Goal: Transaction & Acquisition: Book appointment/travel/reservation

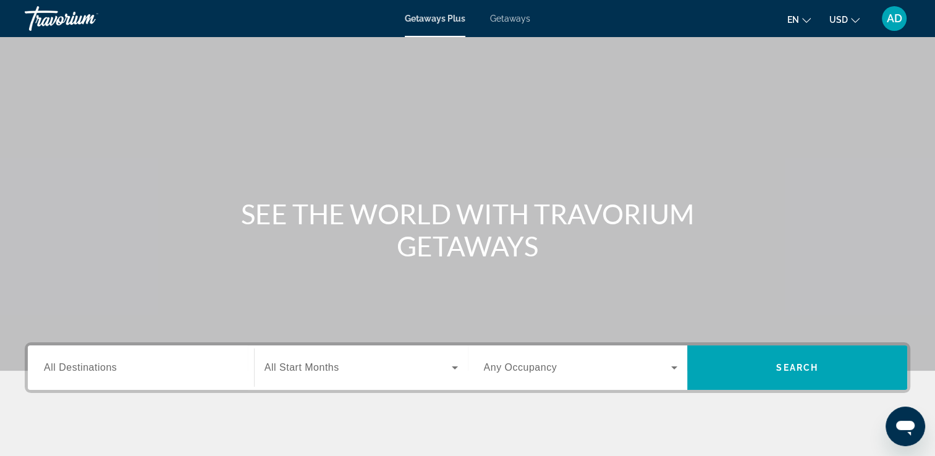
click at [517, 17] on span "Getaways" at bounding box center [510, 19] width 40 height 10
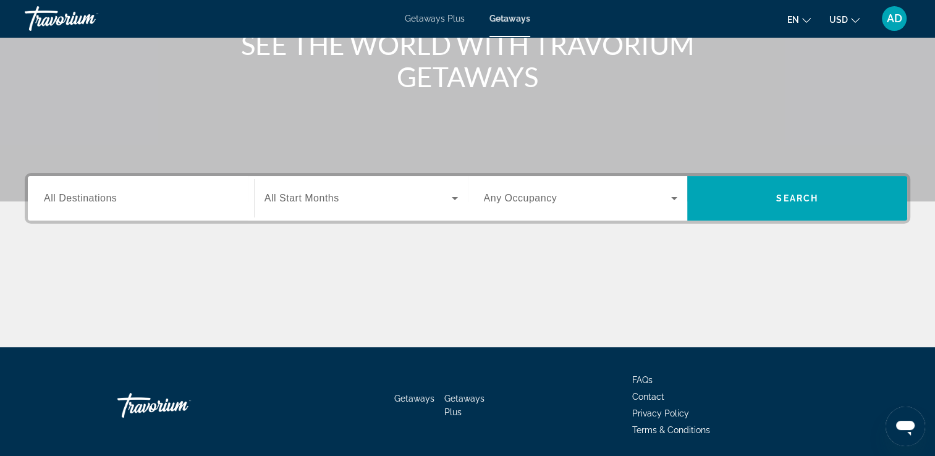
click at [108, 203] on span "All Destinations" at bounding box center [80, 198] width 73 height 11
click at [108, 203] on input "Destination All Destinations" at bounding box center [141, 199] width 194 height 15
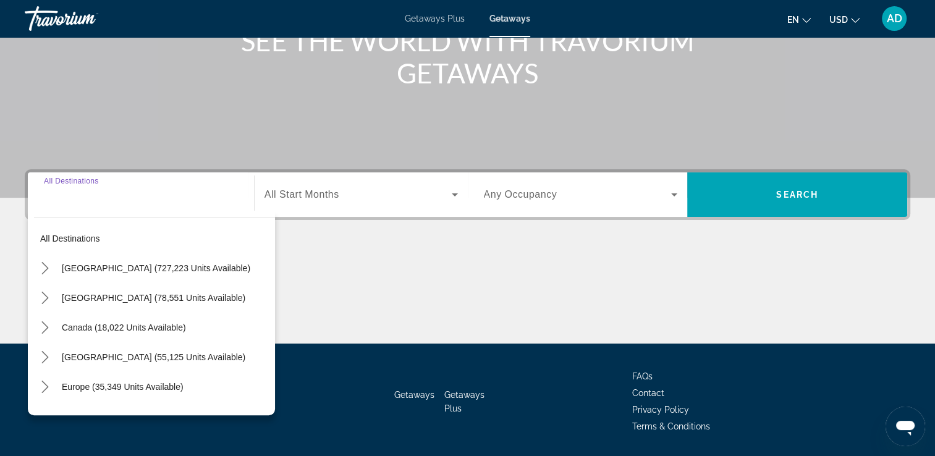
scroll to position [211, 0]
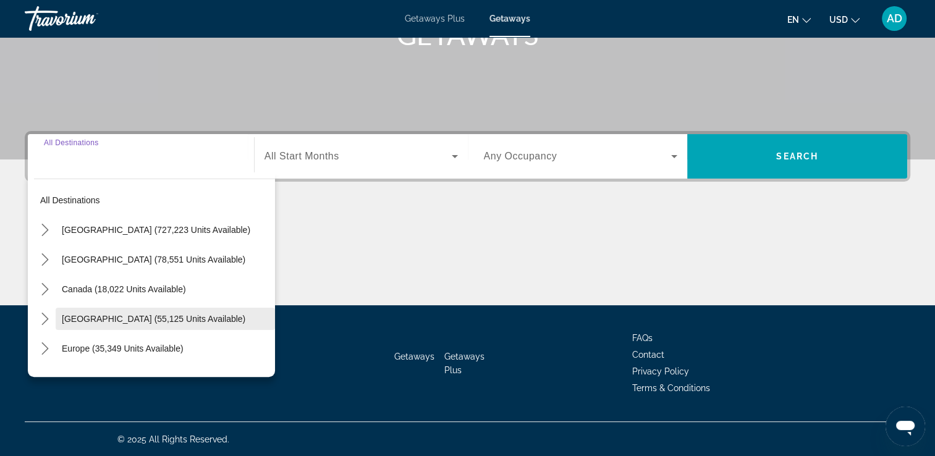
click at [166, 323] on span "[GEOGRAPHIC_DATA] (55,125 units available)" at bounding box center [154, 319] width 184 height 10
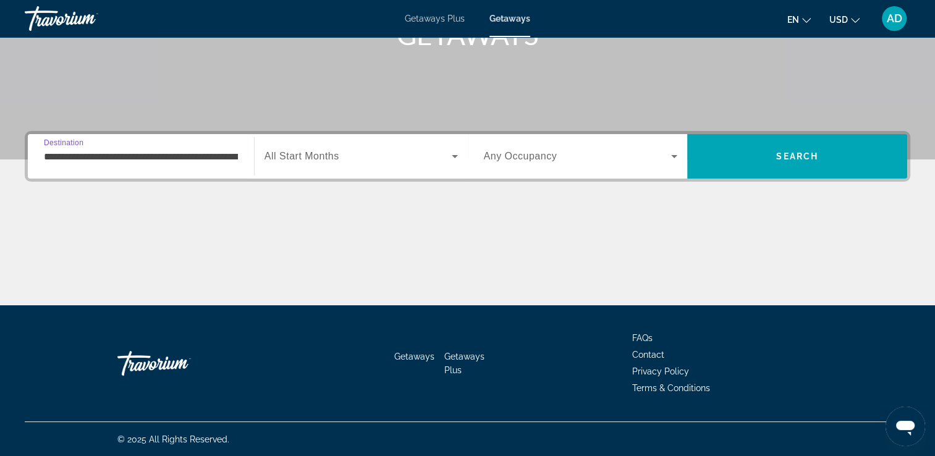
click at [145, 158] on input "**********" at bounding box center [141, 157] width 194 height 15
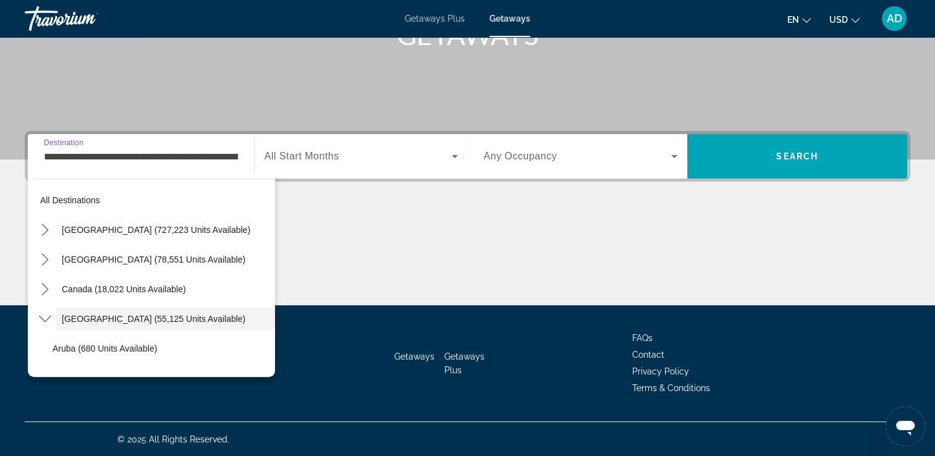
scroll to position [44, 0]
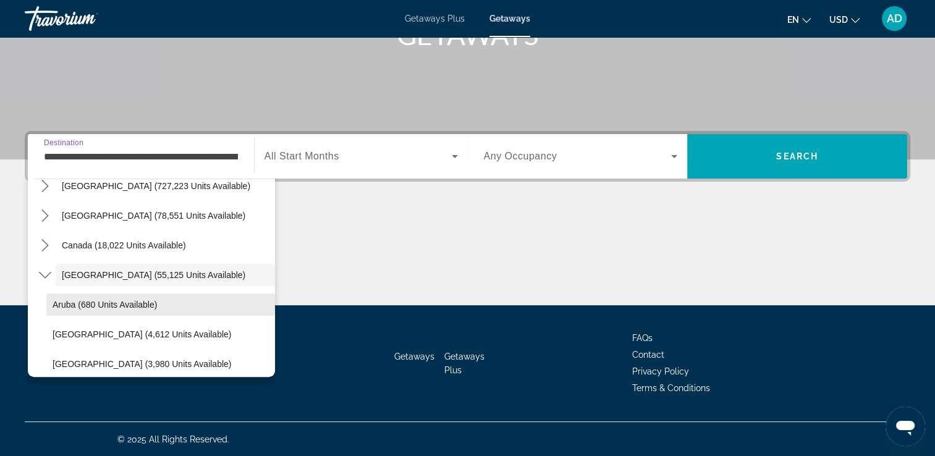
click at [138, 300] on span "Aruba (680 units available)" at bounding box center [105, 305] width 104 height 10
type input "**********"
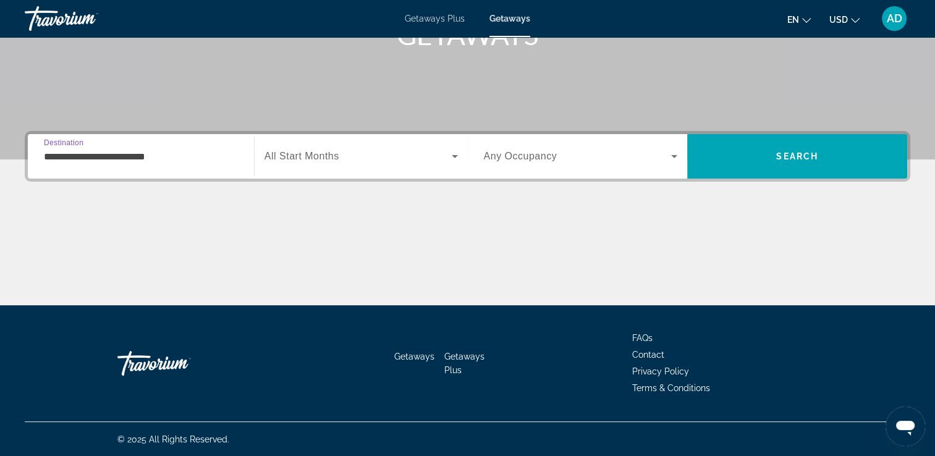
click at [350, 153] on span "Search widget" at bounding box center [358, 156] width 187 height 15
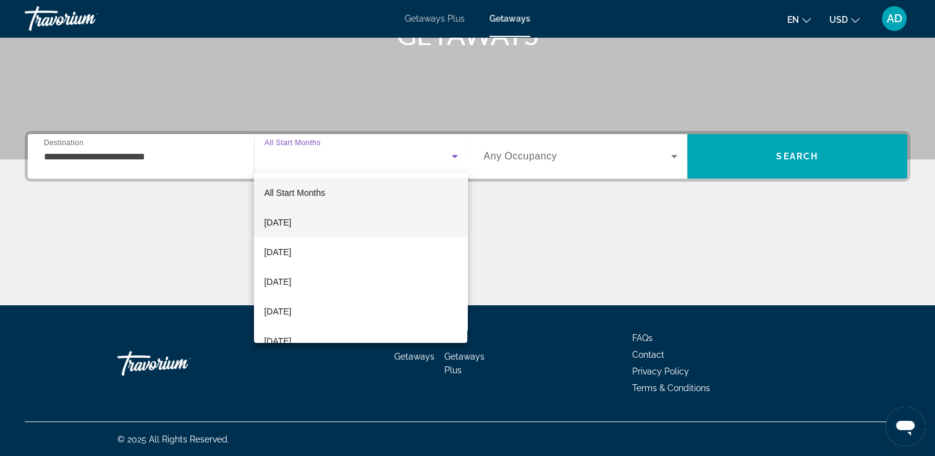
click at [291, 229] on span "[DATE]" at bounding box center [277, 222] width 27 height 15
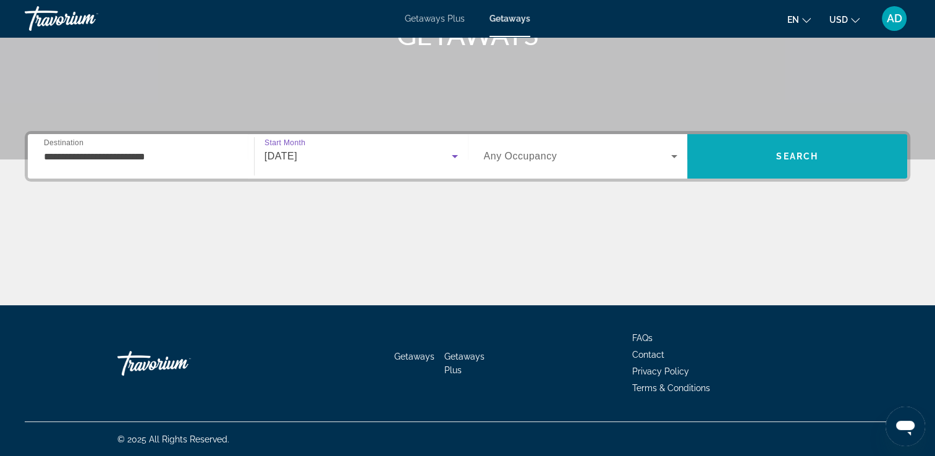
click at [823, 160] on span "Search" at bounding box center [797, 157] width 220 height 30
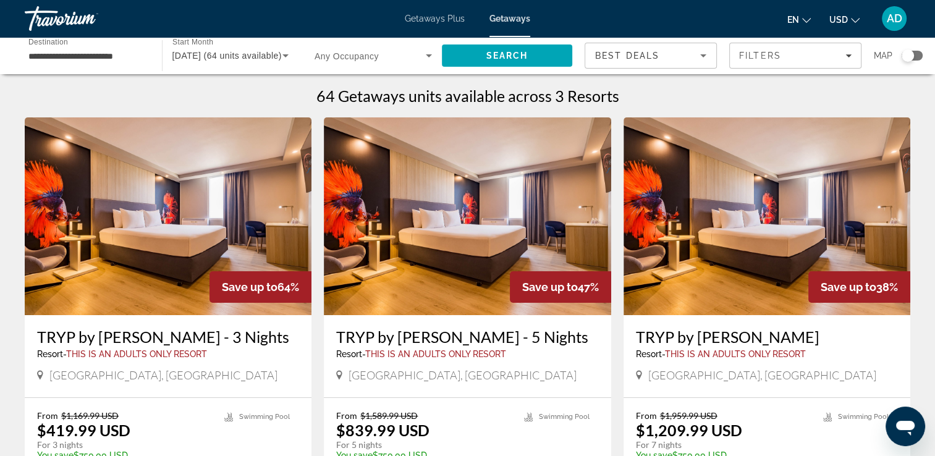
click at [242, 52] on span "[DATE] (64 units available)" at bounding box center [226, 56] width 109 height 10
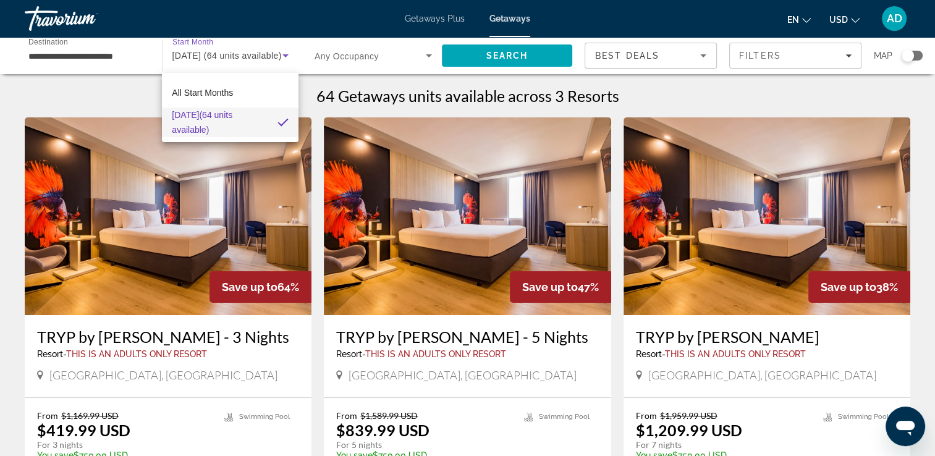
click at [242, 117] on span "[DATE] (64 units available)" at bounding box center [220, 123] width 96 height 30
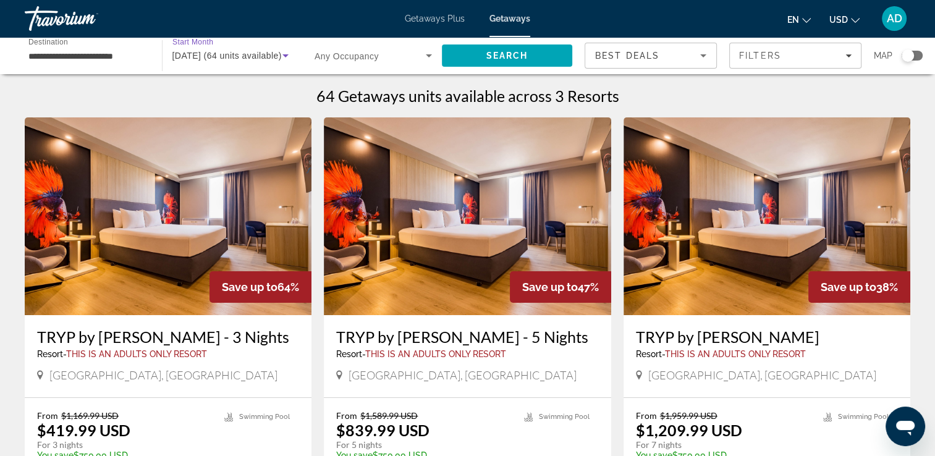
click at [250, 62] on div "[DATE] (64 units available)" at bounding box center [227, 55] width 111 height 15
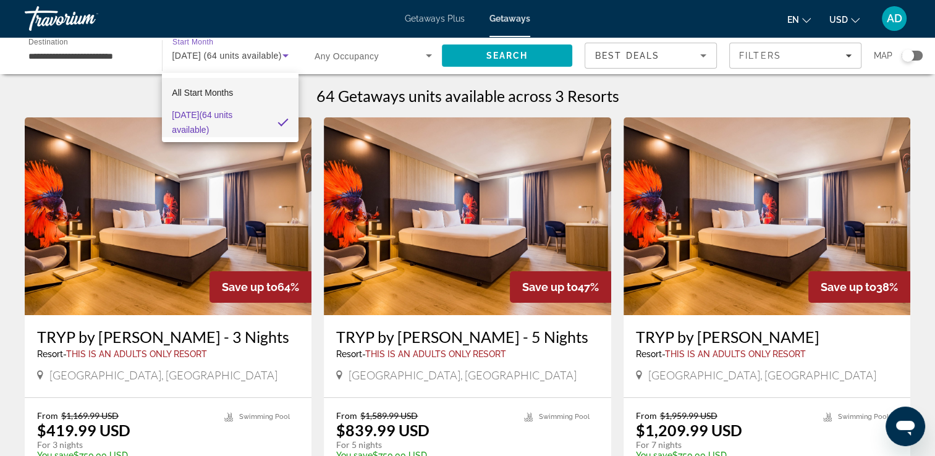
click at [225, 89] on span "All Start Months" at bounding box center [202, 93] width 61 height 10
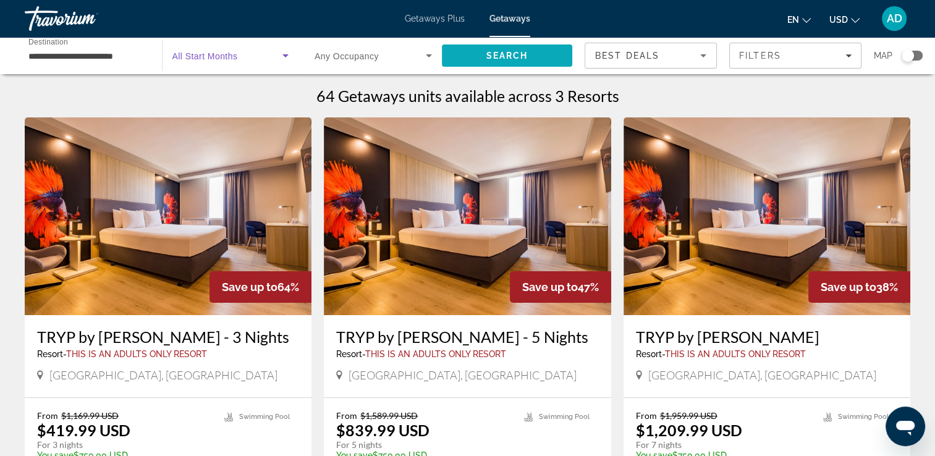
click at [528, 59] on span "Search" at bounding box center [507, 56] width 131 height 30
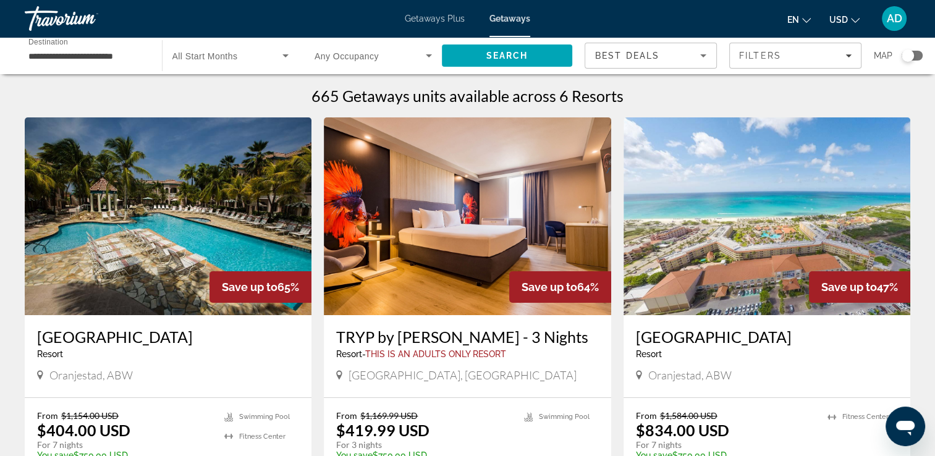
click at [98, 49] on input "**********" at bounding box center [86, 56] width 117 height 15
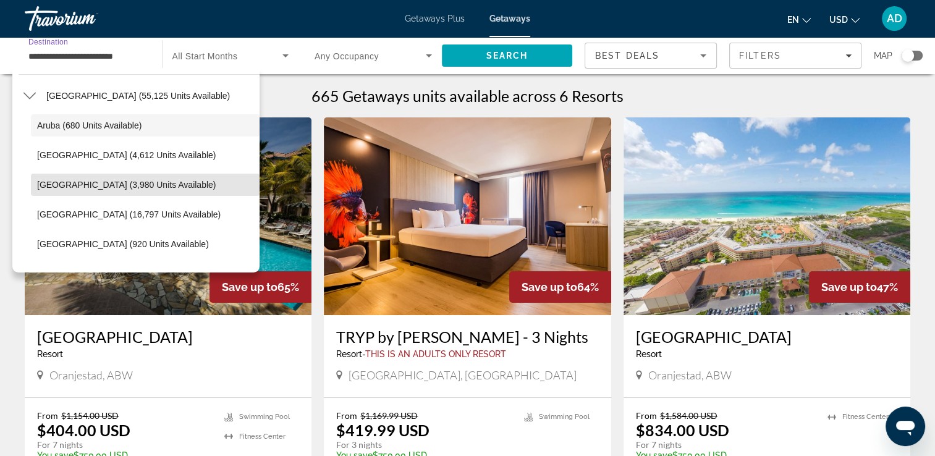
scroll to position [121, 0]
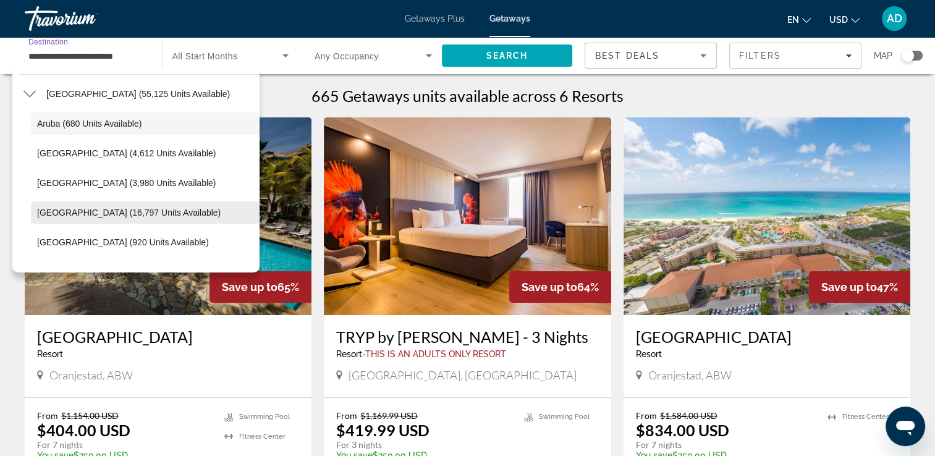
click at [148, 216] on span "[GEOGRAPHIC_DATA] (16,797 units available)" at bounding box center [129, 213] width 184 height 10
type input "**********"
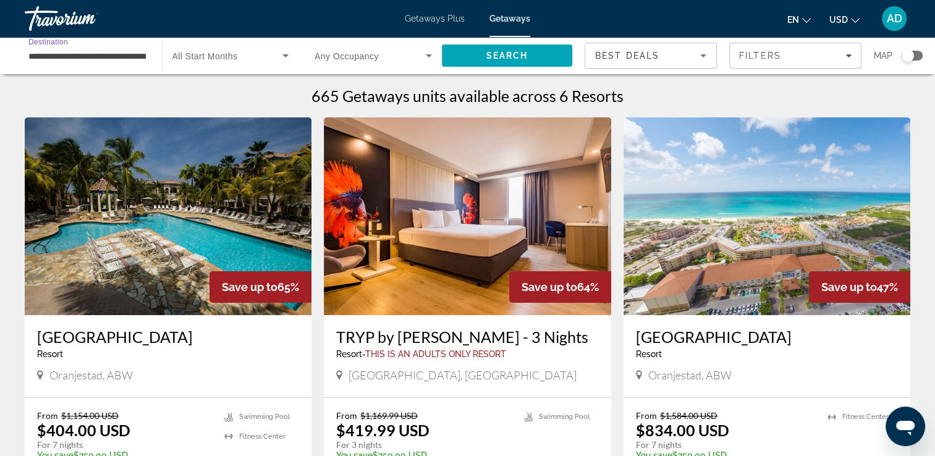
click at [245, 59] on span "Search widget" at bounding box center [227, 55] width 111 height 15
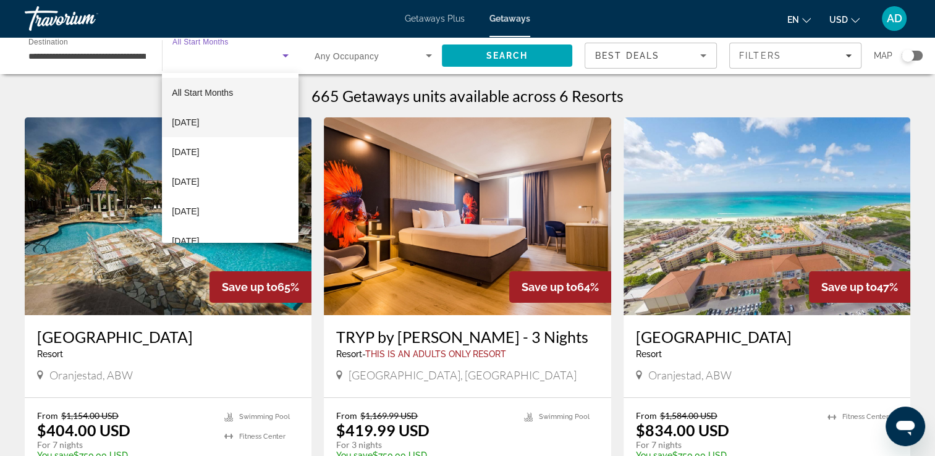
click at [226, 120] on mat-option "[DATE]" at bounding box center [230, 123] width 137 height 30
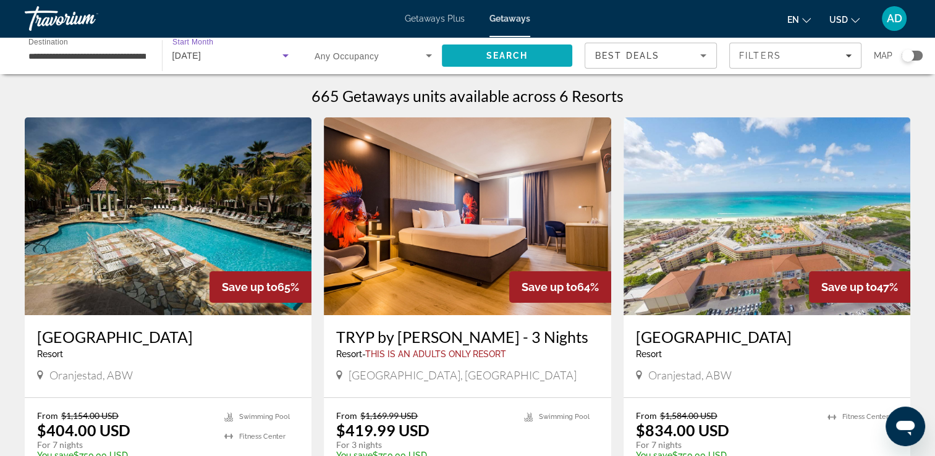
click at [523, 57] on span "Search" at bounding box center [507, 56] width 42 height 10
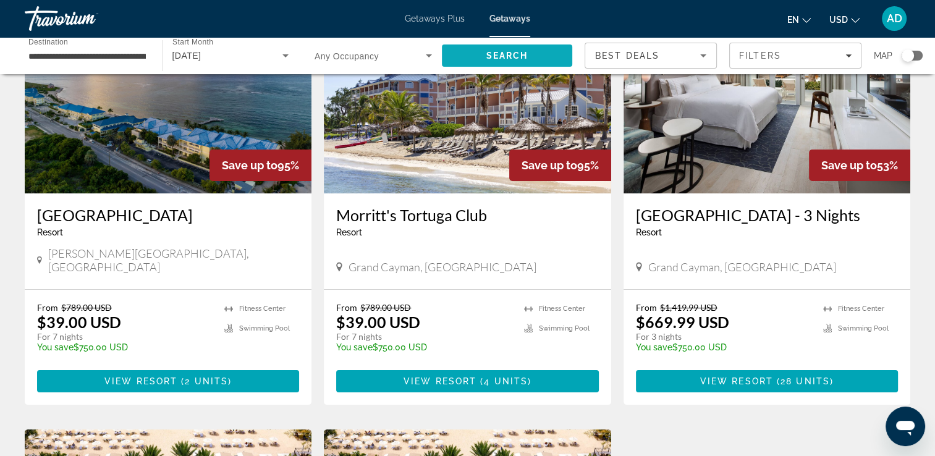
scroll to position [128, 0]
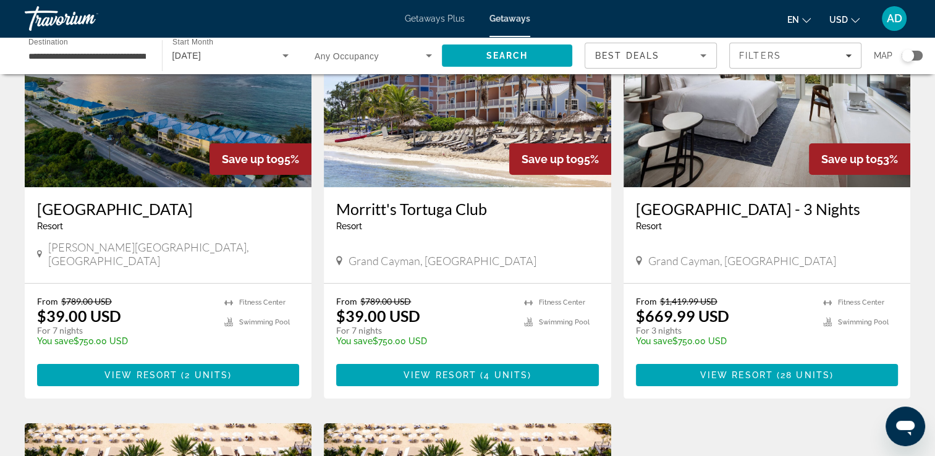
click at [421, 119] on img "Main content" at bounding box center [467, 88] width 287 height 198
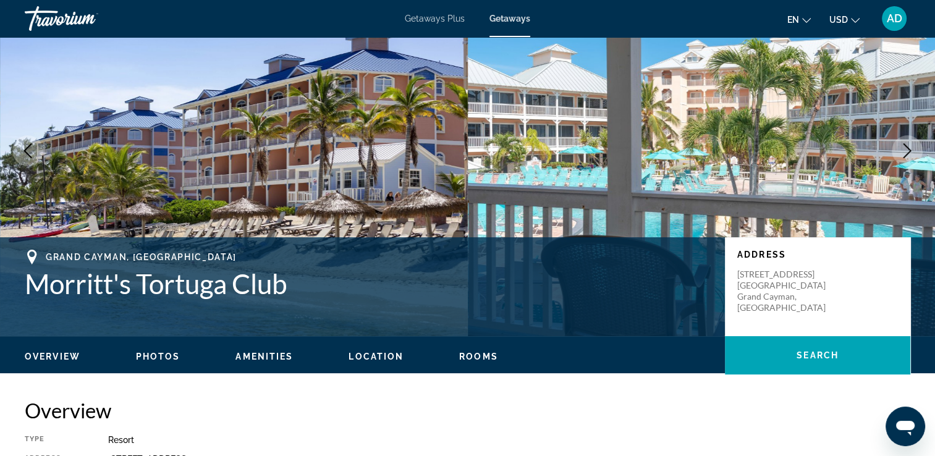
scroll to position [72, 0]
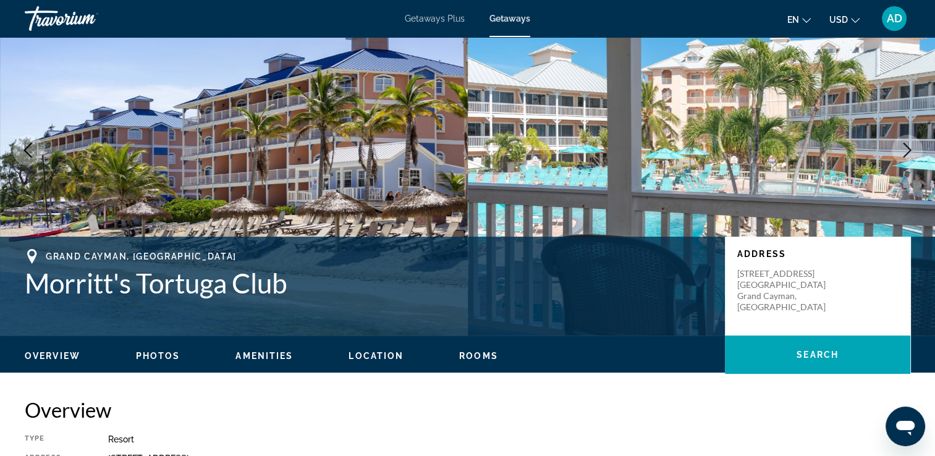
click at [910, 158] on button "Next image" at bounding box center [907, 150] width 31 height 31
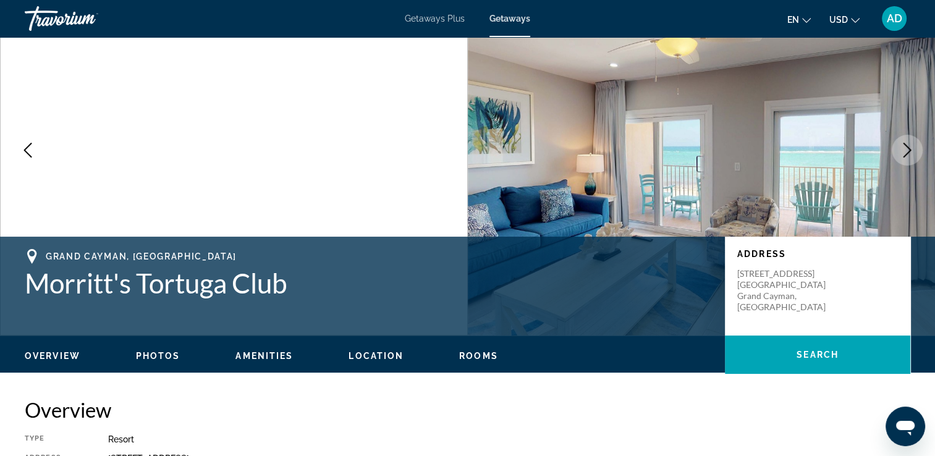
click at [910, 158] on button "Next image" at bounding box center [907, 150] width 31 height 31
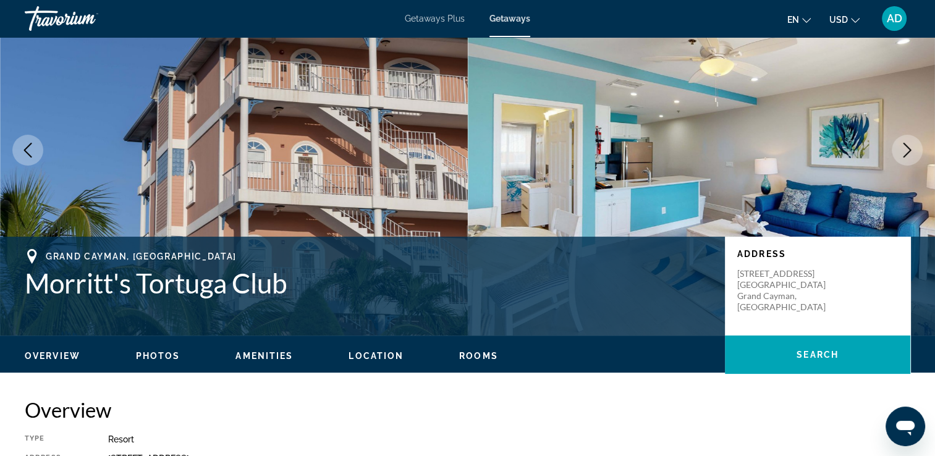
click at [908, 152] on icon "Next image" at bounding box center [908, 150] width 8 height 15
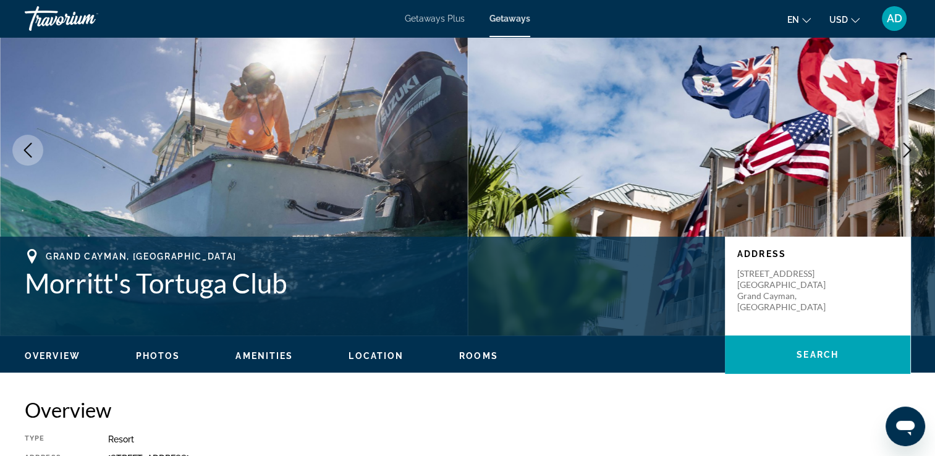
click at [916, 152] on button "Next image" at bounding box center [907, 150] width 31 height 31
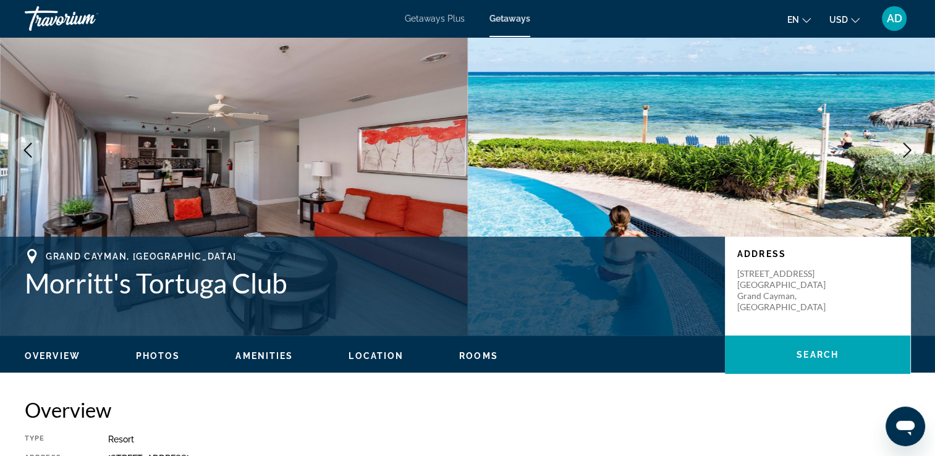
click at [899, 163] on img "Main content" at bounding box center [702, 150] width 468 height 371
click at [900, 158] on button "Next image" at bounding box center [907, 150] width 31 height 31
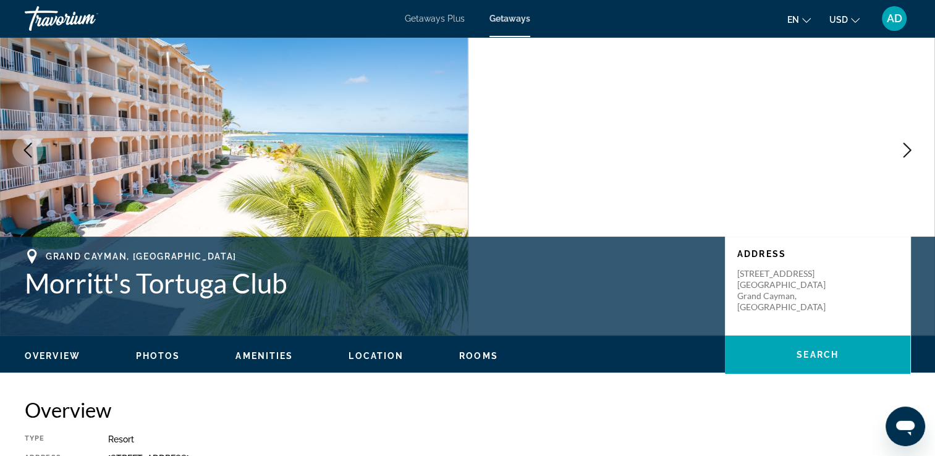
click at [906, 161] on button "Next image" at bounding box center [907, 150] width 31 height 31
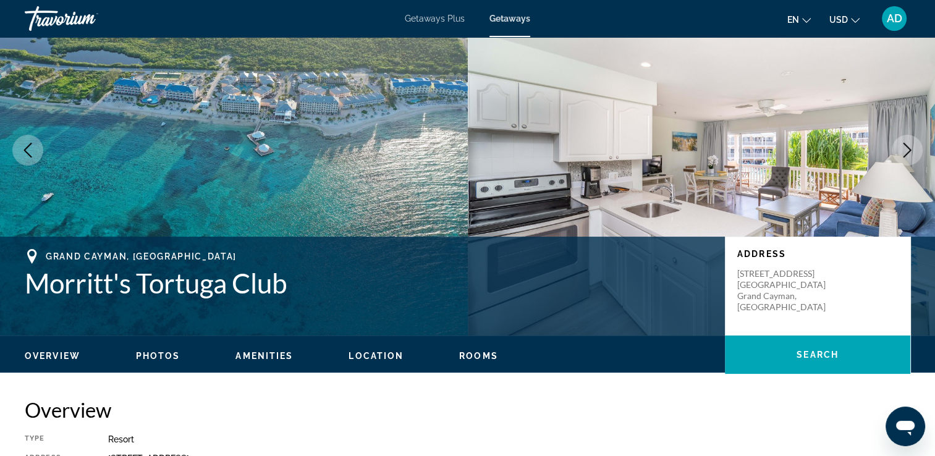
click at [915, 147] on button "Next image" at bounding box center [907, 150] width 31 height 31
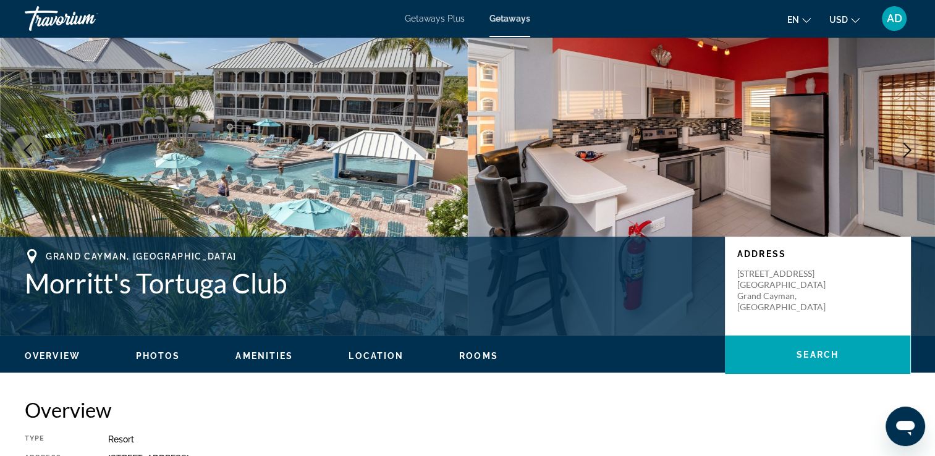
click at [905, 157] on button "Next image" at bounding box center [907, 150] width 31 height 31
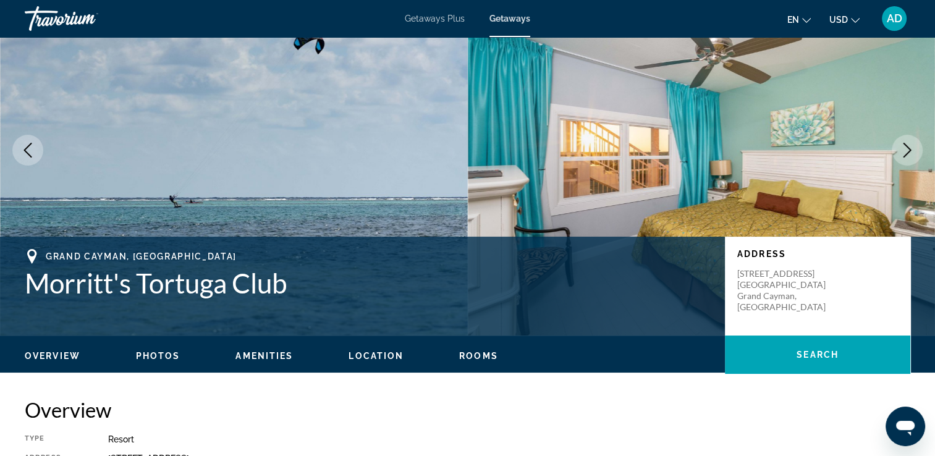
click at [907, 164] on button "Next image" at bounding box center [907, 150] width 31 height 31
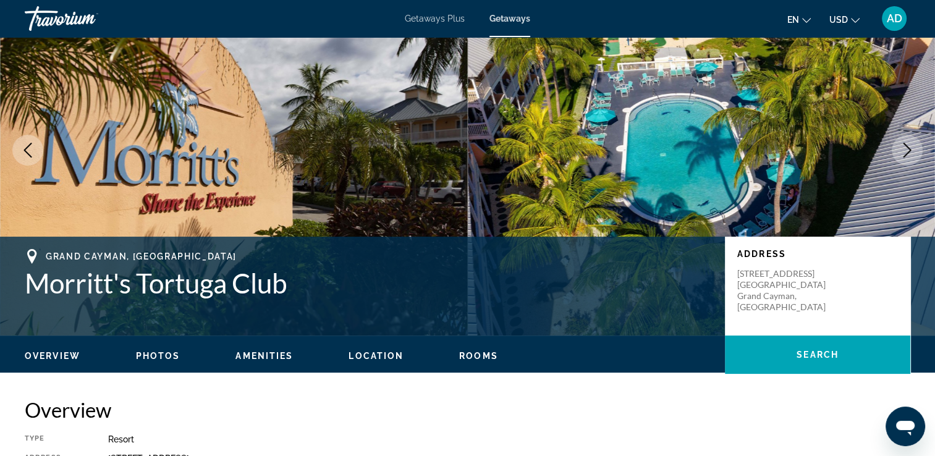
click at [916, 156] on button "Next image" at bounding box center [907, 150] width 31 height 31
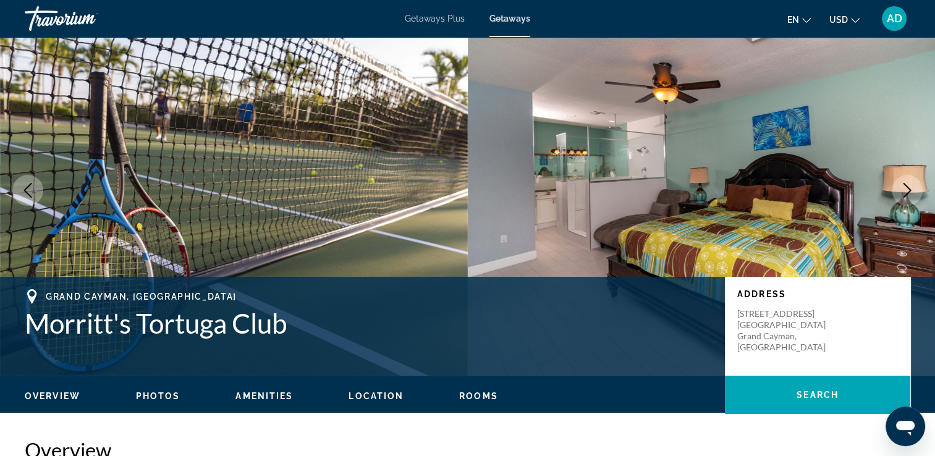
scroll to position [0, 0]
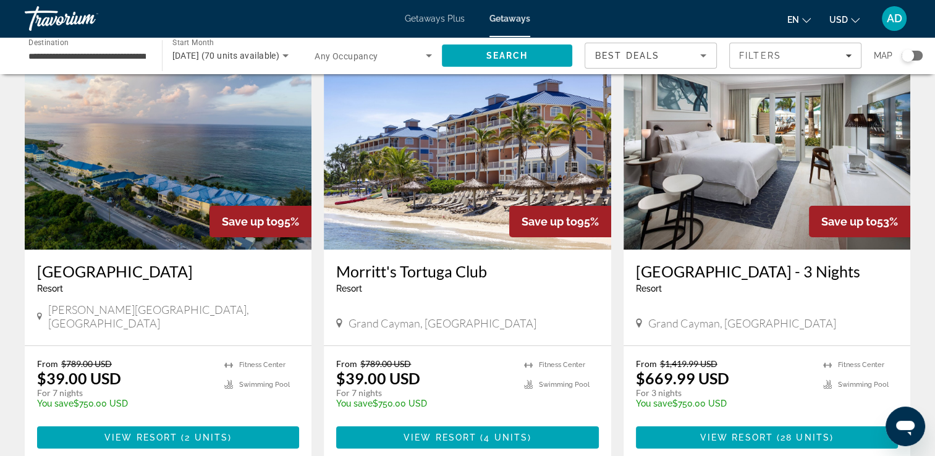
scroll to position [74, 0]
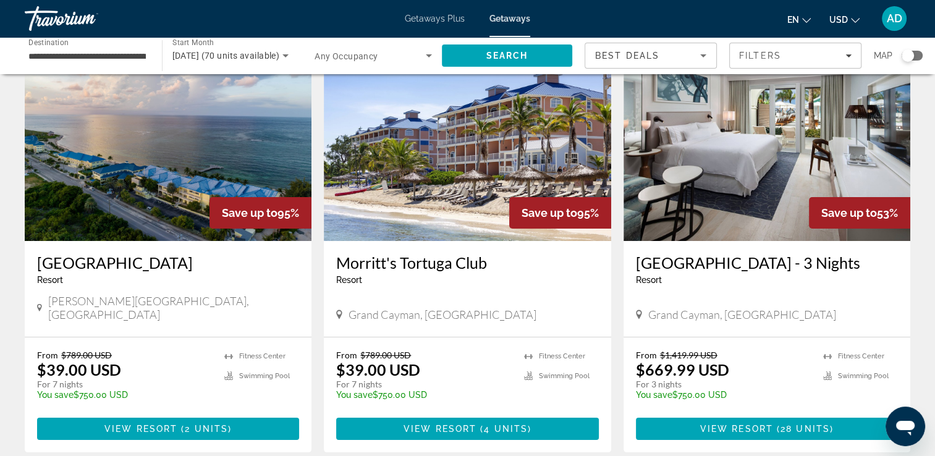
click at [771, 158] on img "Main content" at bounding box center [767, 142] width 287 height 198
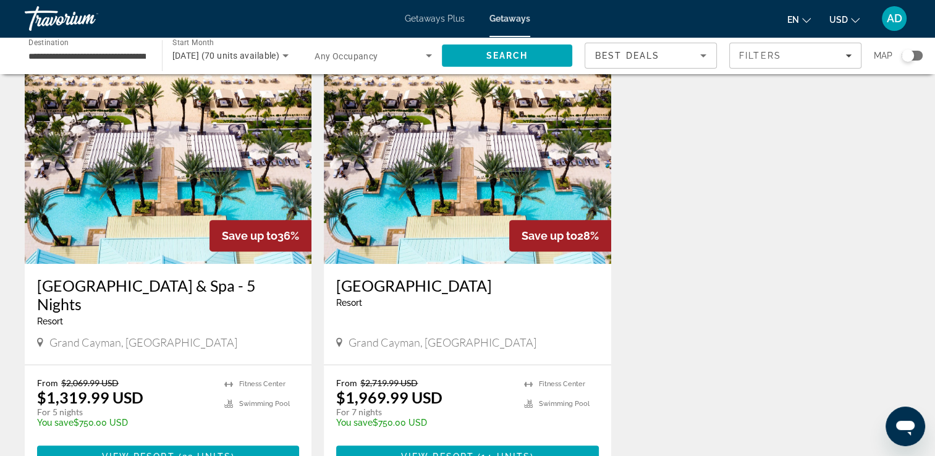
scroll to position [487, 0]
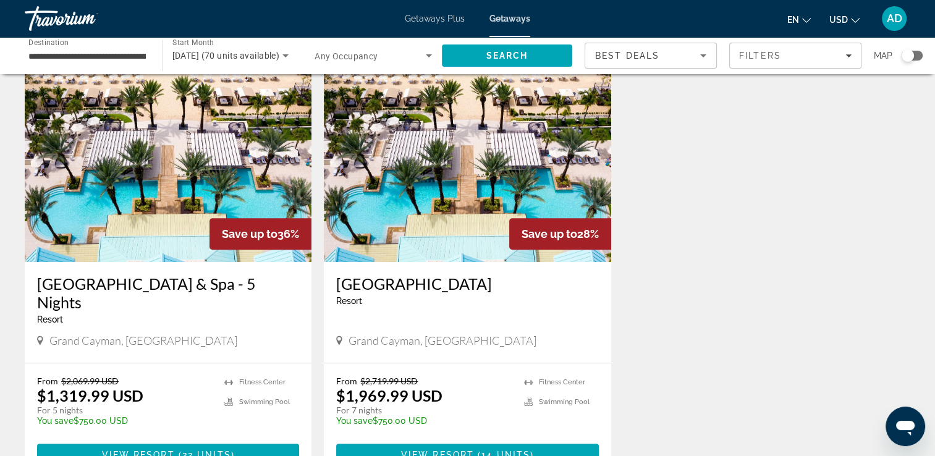
click at [158, 205] on img "Main content" at bounding box center [168, 163] width 287 height 198
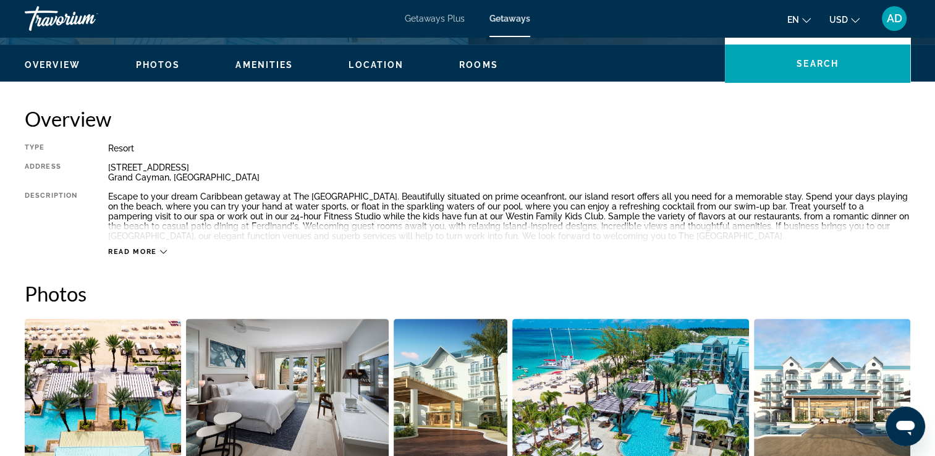
scroll to position [368, 0]
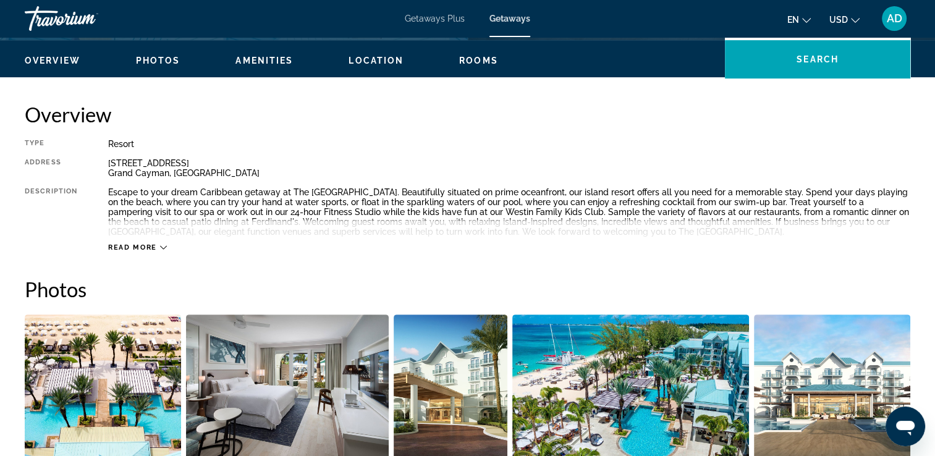
click at [302, 386] on img "Open full-screen image slider" at bounding box center [287, 391] width 203 height 153
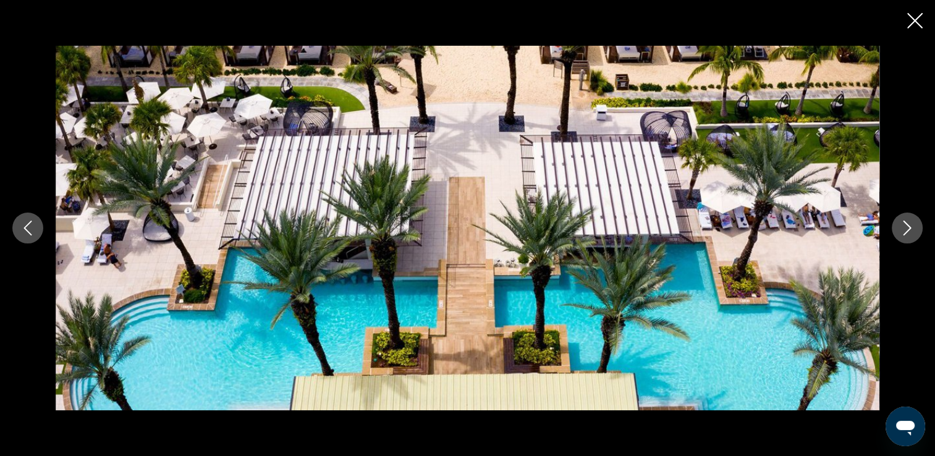
click at [921, 219] on div "prev next" at bounding box center [467, 228] width 935 height 365
click at [908, 227] on icon "Next image" at bounding box center [907, 228] width 15 height 15
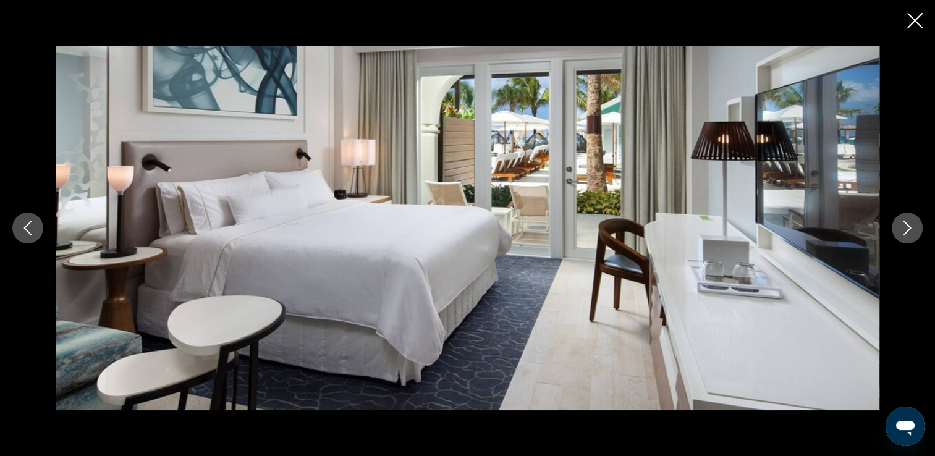
click at [897, 242] on div "prev next" at bounding box center [467, 228] width 935 height 365
click at [906, 231] on icon "Next image" at bounding box center [907, 228] width 15 height 15
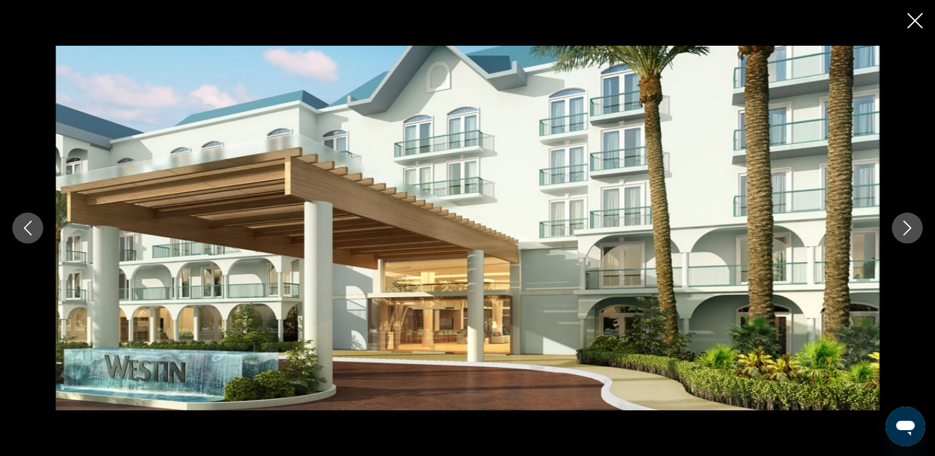
click at [900, 243] on div "prev next" at bounding box center [467, 228] width 935 height 365
click at [910, 227] on icon "Next image" at bounding box center [908, 228] width 8 height 15
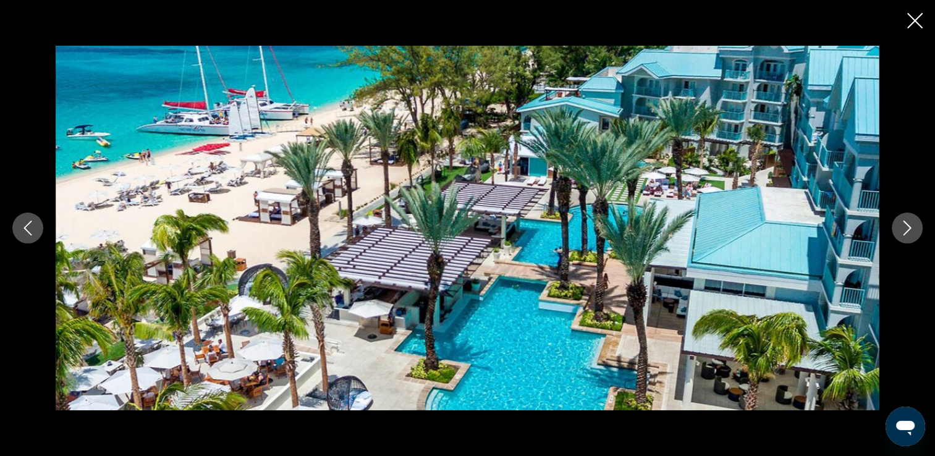
click at [900, 240] on button "Next image" at bounding box center [907, 228] width 31 height 31
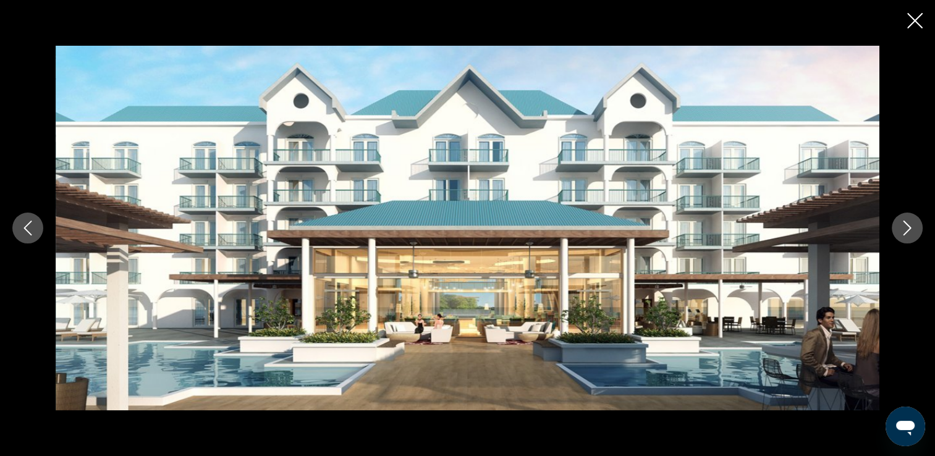
click at [895, 237] on button "Next image" at bounding box center [907, 228] width 31 height 31
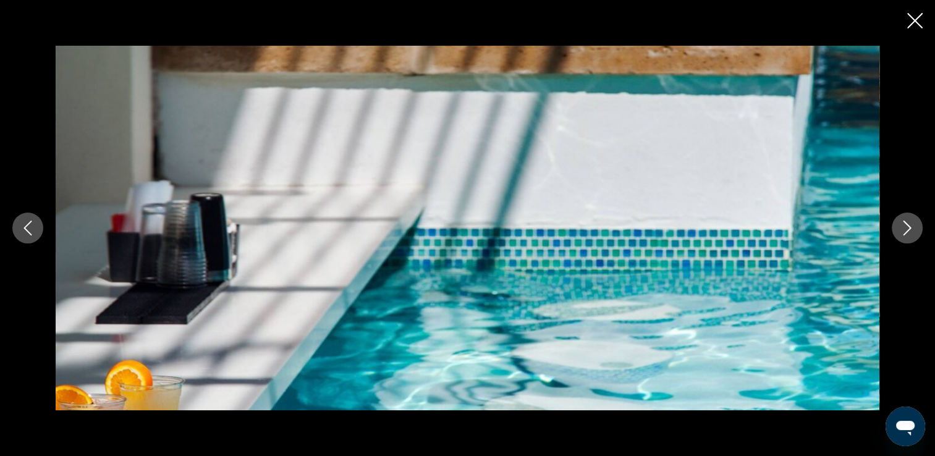
click at [897, 225] on button "Next image" at bounding box center [907, 228] width 31 height 31
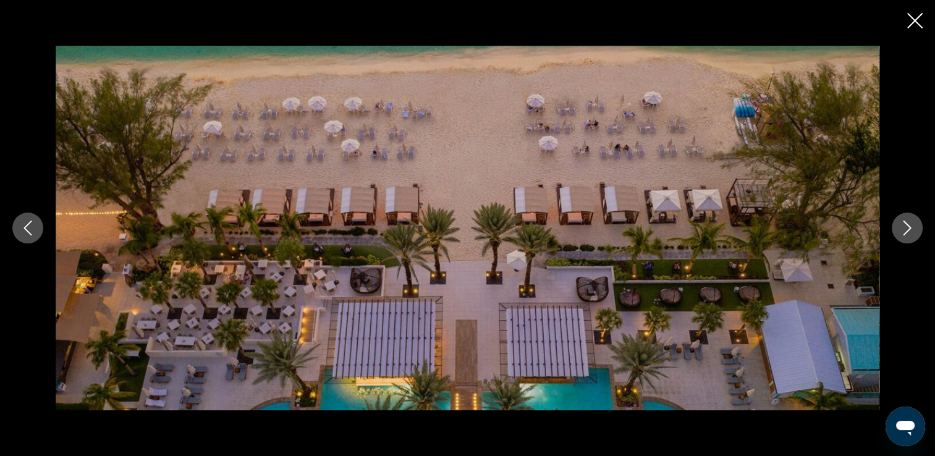
scroll to position [771, 0]
click at [907, 236] on button "Next image" at bounding box center [907, 228] width 31 height 31
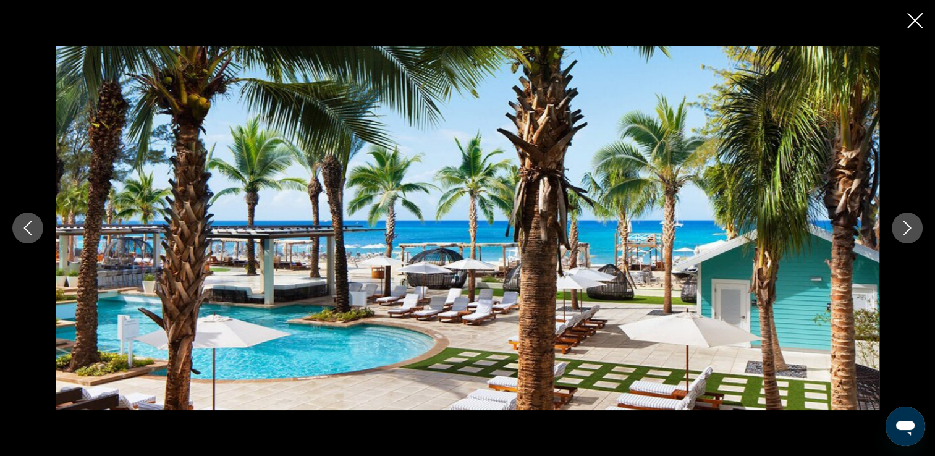
click at [909, 227] on icon "Next image" at bounding box center [908, 228] width 8 height 15
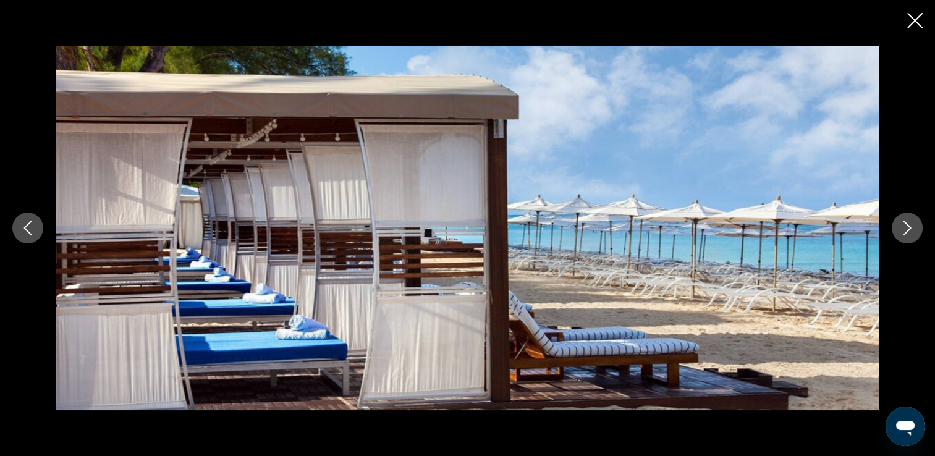
click at [910, 225] on icon "Next image" at bounding box center [907, 228] width 15 height 15
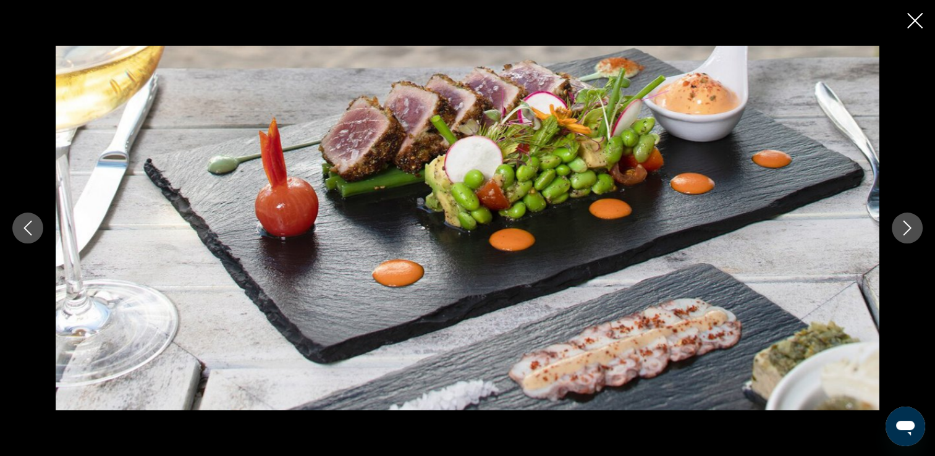
click at [889, 203] on div "prev next" at bounding box center [467, 228] width 935 height 365
click at [907, 232] on icon "Next image" at bounding box center [907, 228] width 15 height 15
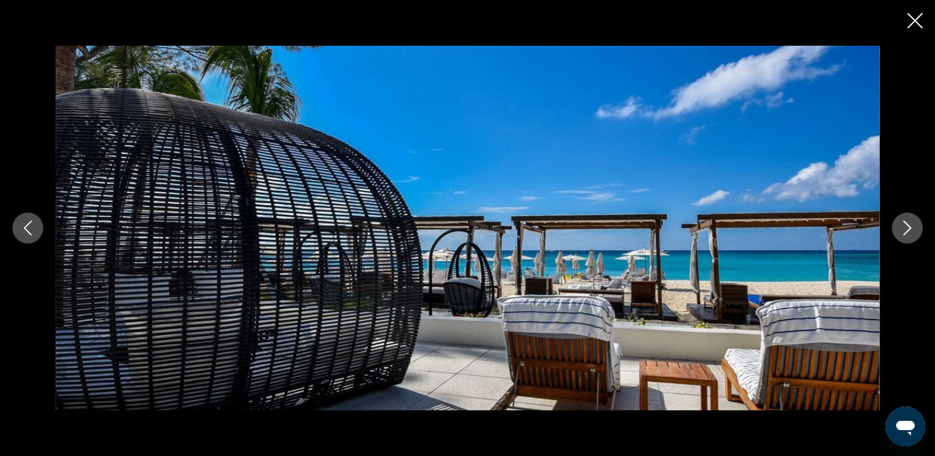
click at [895, 230] on button "Next image" at bounding box center [907, 228] width 31 height 31
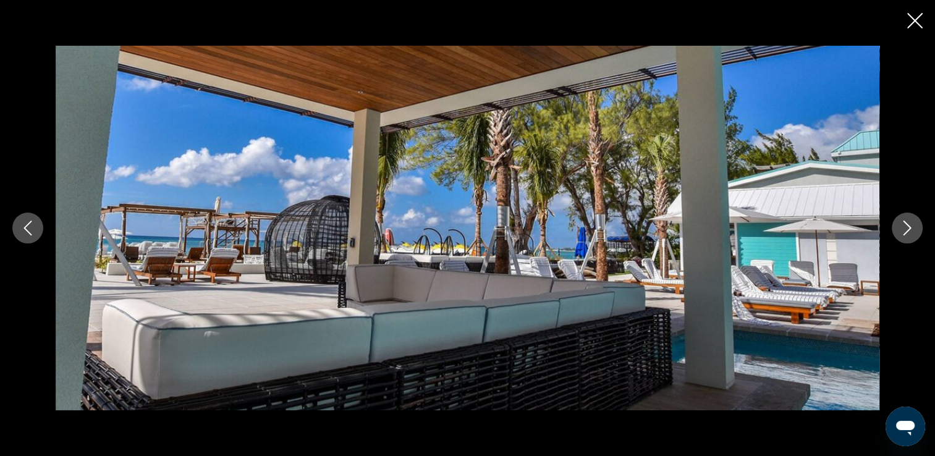
click at [912, 30] on button "Close slideshow" at bounding box center [914, 21] width 15 height 19
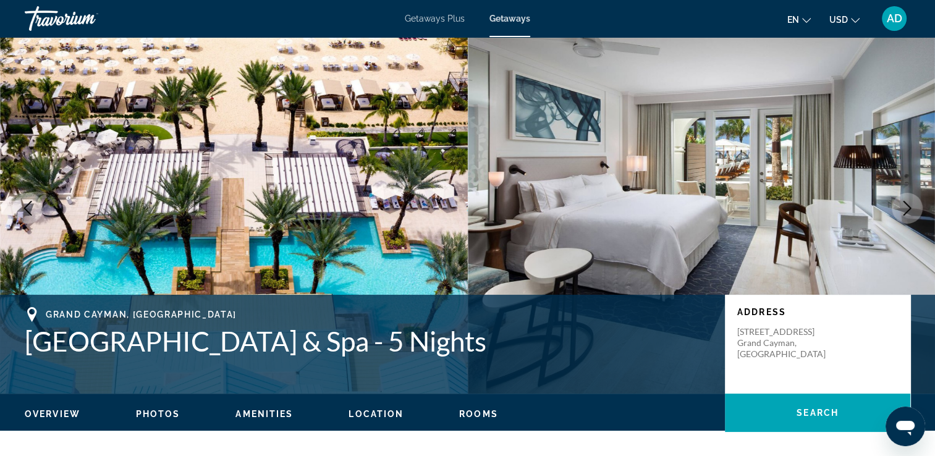
scroll to position [0, 0]
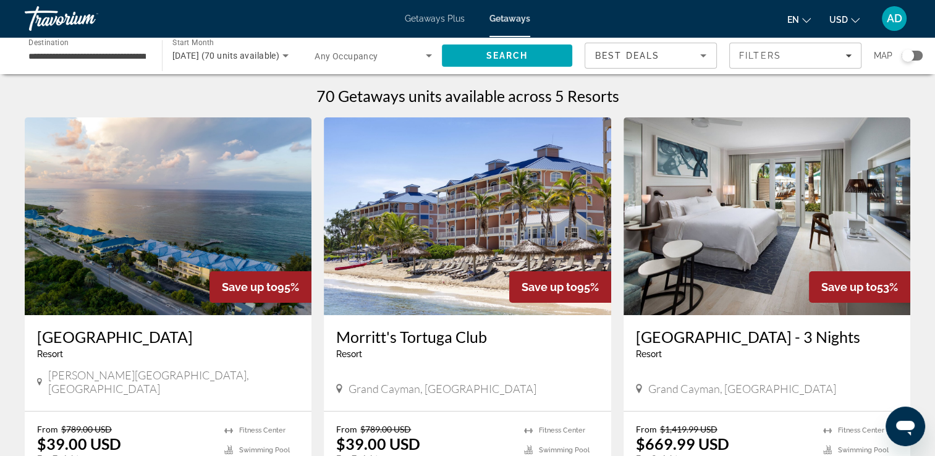
click at [177, 218] on img "Main content" at bounding box center [168, 216] width 287 height 198
click at [240, 53] on span "[DATE] (70 units available)" at bounding box center [226, 56] width 108 height 10
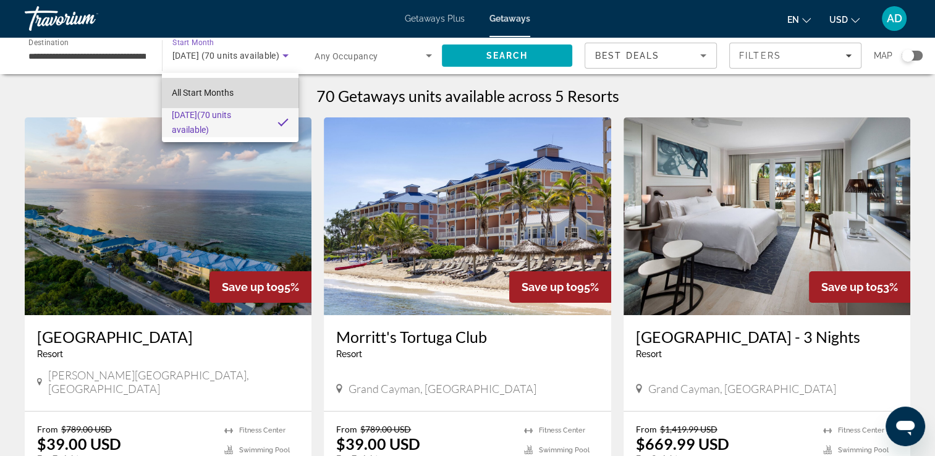
click at [232, 95] on span "All Start Months" at bounding box center [203, 93] width 62 height 10
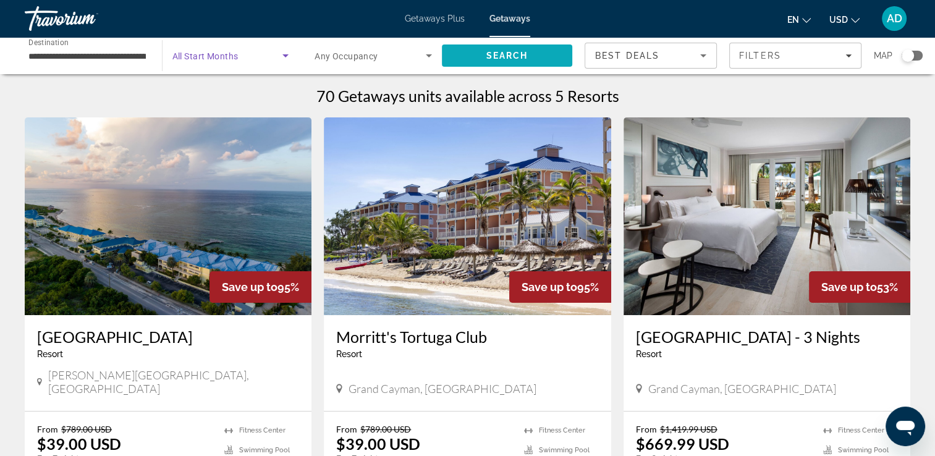
click at [518, 59] on span "Search" at bounding box center [507, 56] width 42 height 10
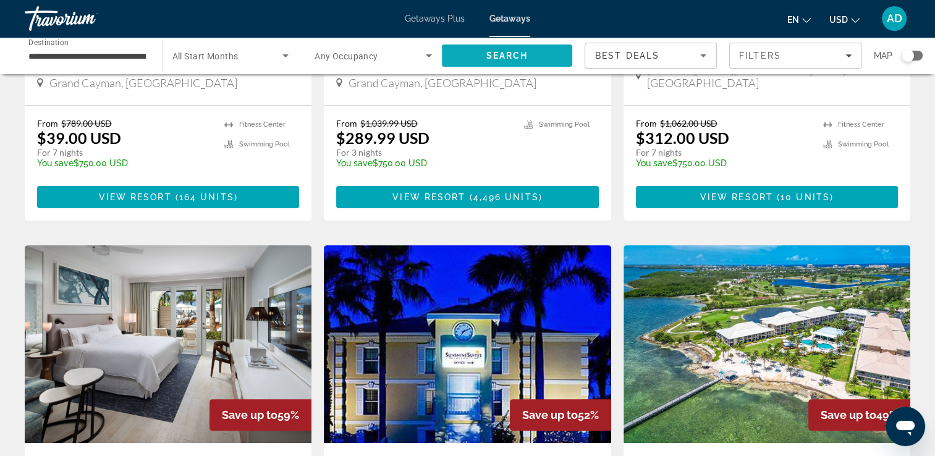
scroll to position [301, 0]
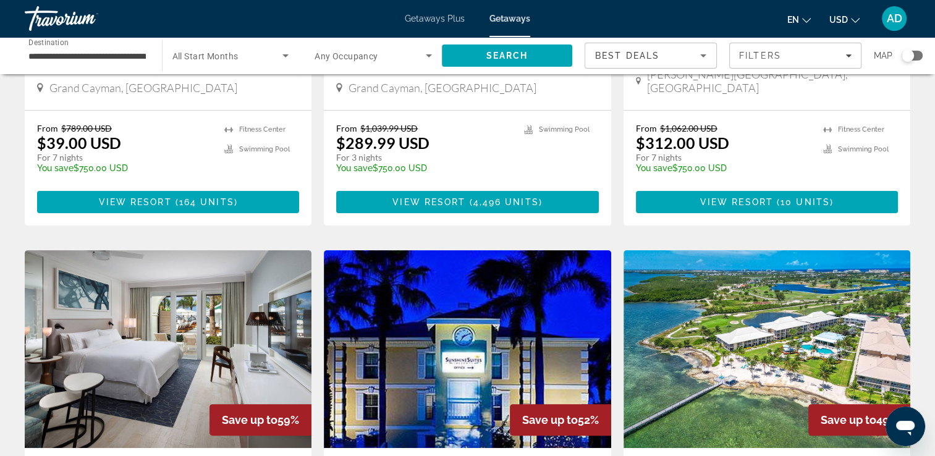
click at [519, 22] on span "Getaways" at bounding box center [509, 19] width 41 height 10
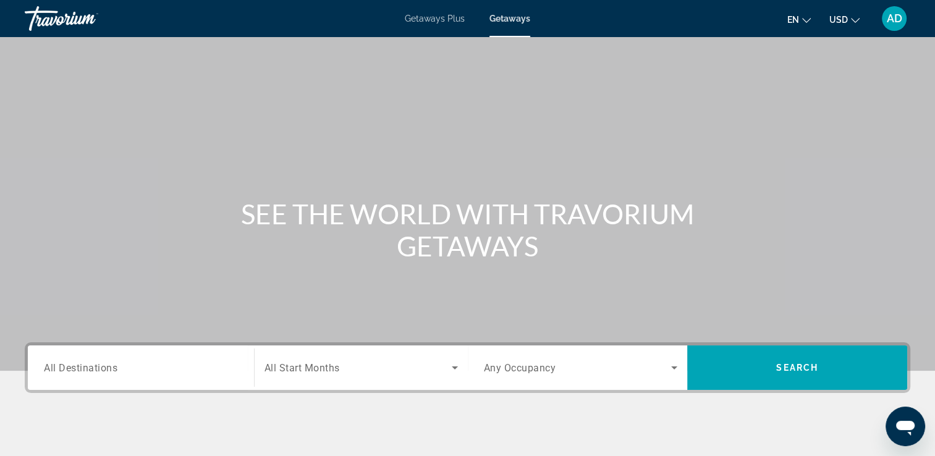
click at [114, 365] on span "All Destinations" at bounding box center [81, 368] width 74 height 12
click at [114, 365] on input "Destination All Destinations" at bounding box center [141, 368] width 194 height 15
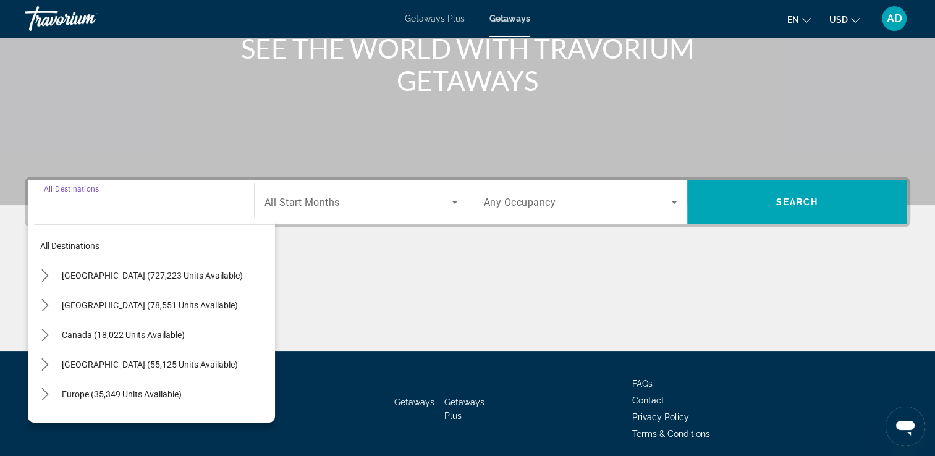
scroll to position [211, 0]
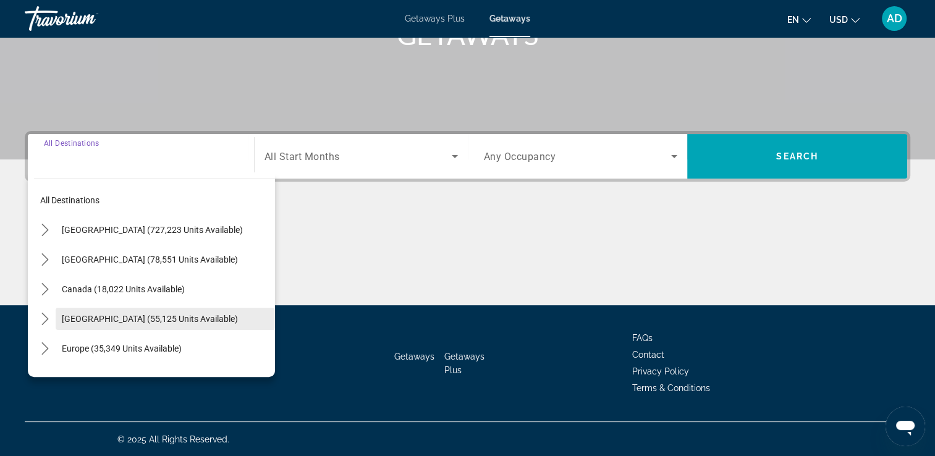
click at [172, 314] on span "[GEOGRAPHIC_DATA] (55,125 units available)" at bounding box center [150, 319] width 176 height 10
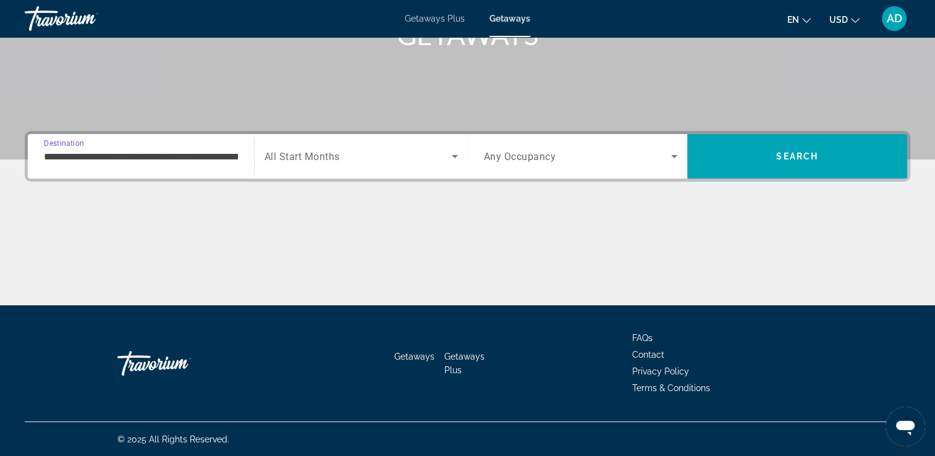
click at [144, 162] on input "**********" at bounding box center [141, 157] width 194 height 15
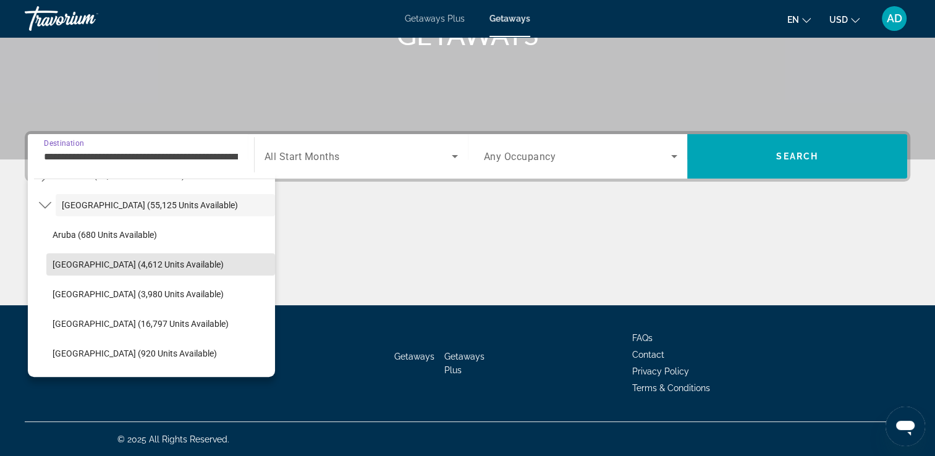
scroll to position [127, 0]
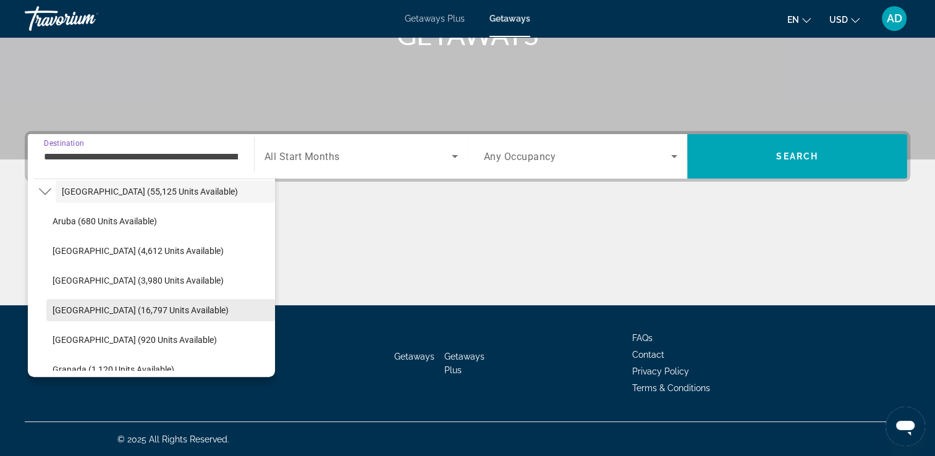
click at [172, 314] on span "Select destination: Cayman Islands (16,797 units available)" at bounding box center [160, 310] width 229 height 30
type input "**********"
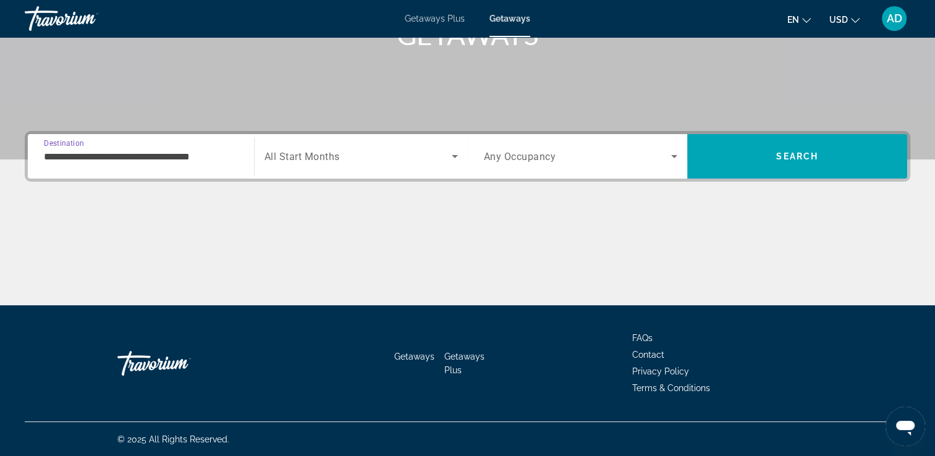
click at [345, 162] on span "Search widget" at bounding box center [358, 156] width 187 height 15
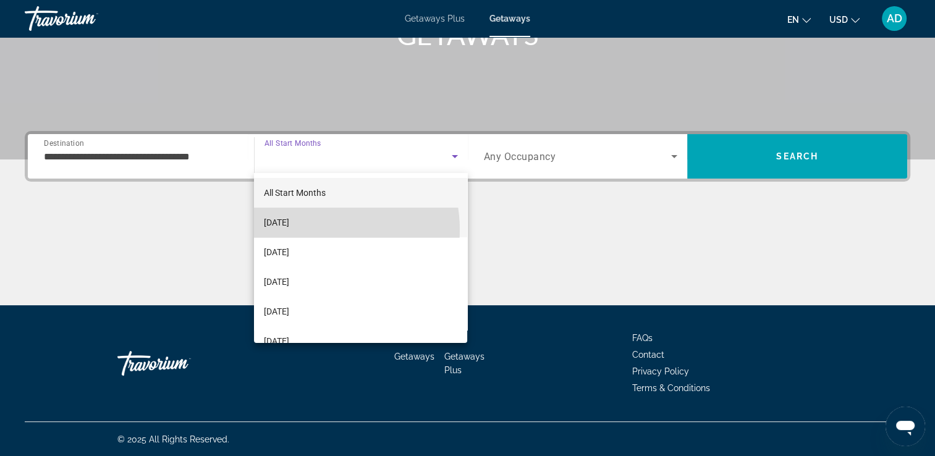
click at [311, 230] on mat-option "[DATE]" at bounding box center [360, 223] width 213 height 30
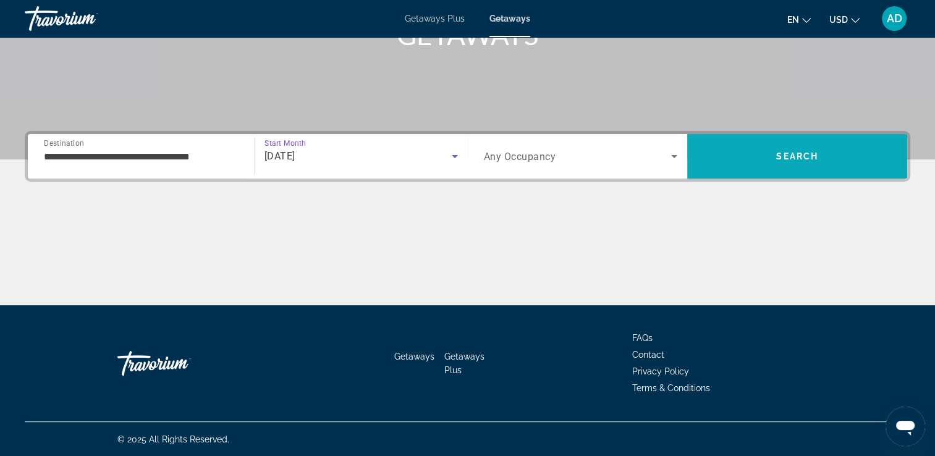
click at [779, 165] on span "Search" at bounding box center [797, 157] width 220 height 30
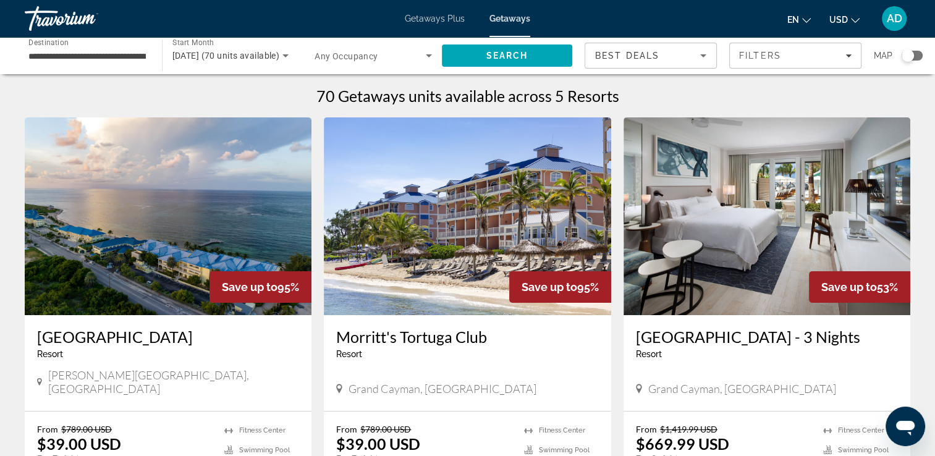
click at [425, 20] on span "Getaways Plus" at bounding box center [435, 19] width 60 height 10
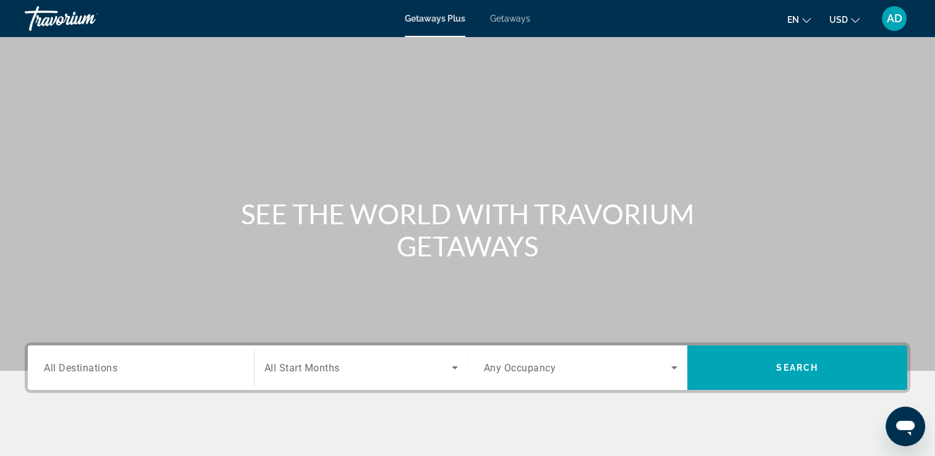
click at [166, 375] on input "Destination All Destinations" at bounding box center [141, 368] width 194 height 15
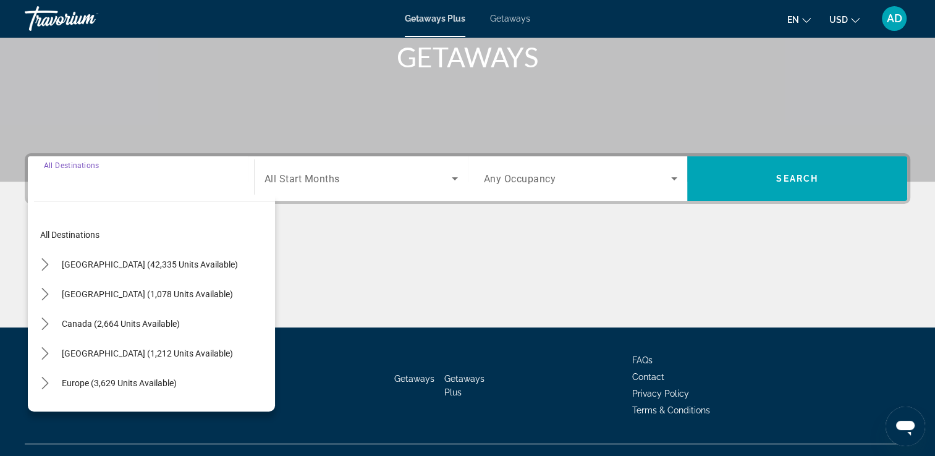
scroll to position [211, 0]
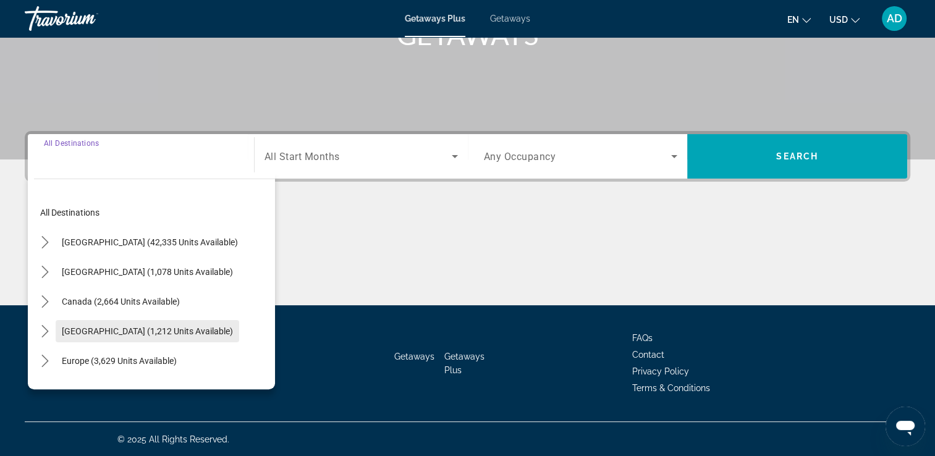
click at [168, 331] on span "[GEOGRAPHIC_DATA] (1,212 units available)" at bounding box center [147, 331] width 171 height 10
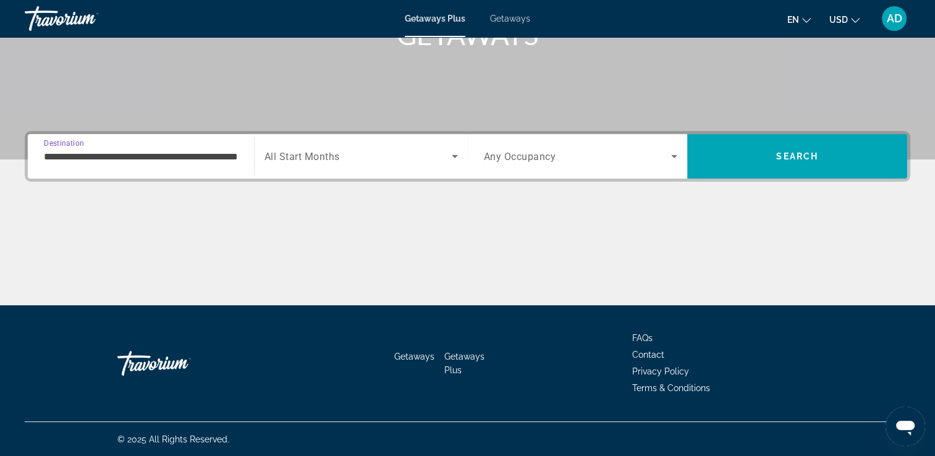
click at [174, 161] on input "**********" at bounding box center [141, 157] width 194 height 15
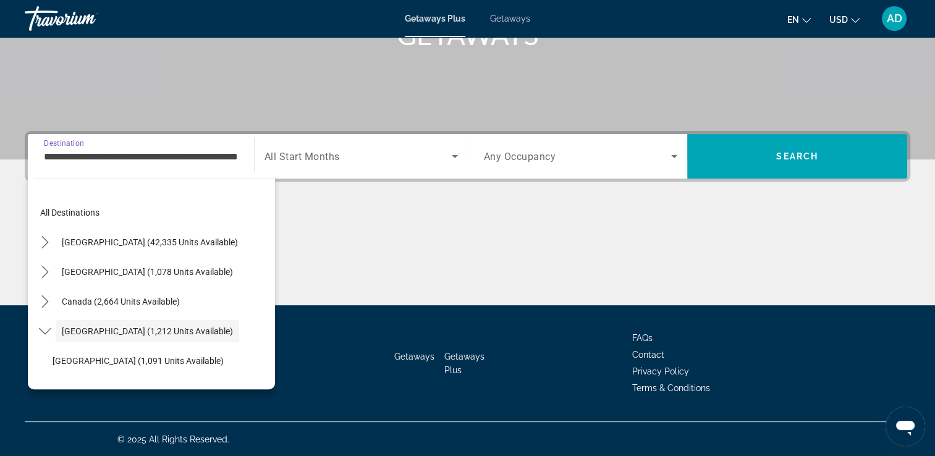
scroll to position [44, 0]
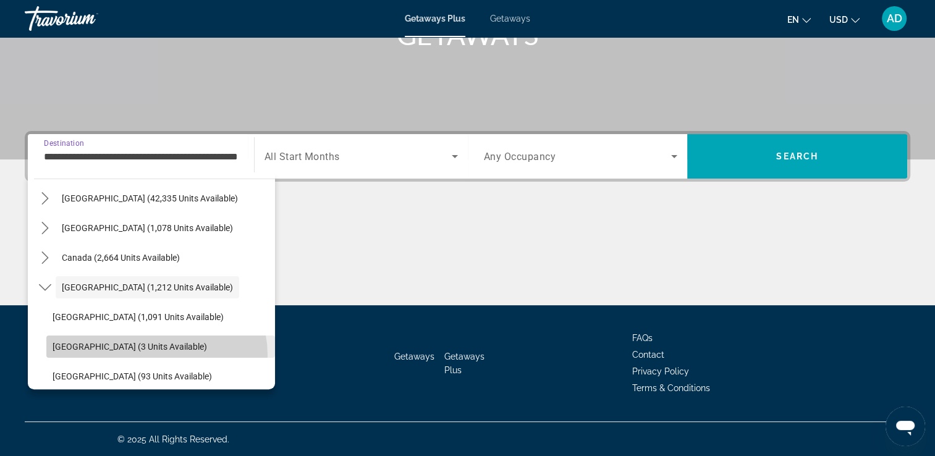
click at [153, 355] on span "Select destination: Cayman Islands (3 units available)" at bounding box center [160, 347] width 229 height 30
type input "**********"
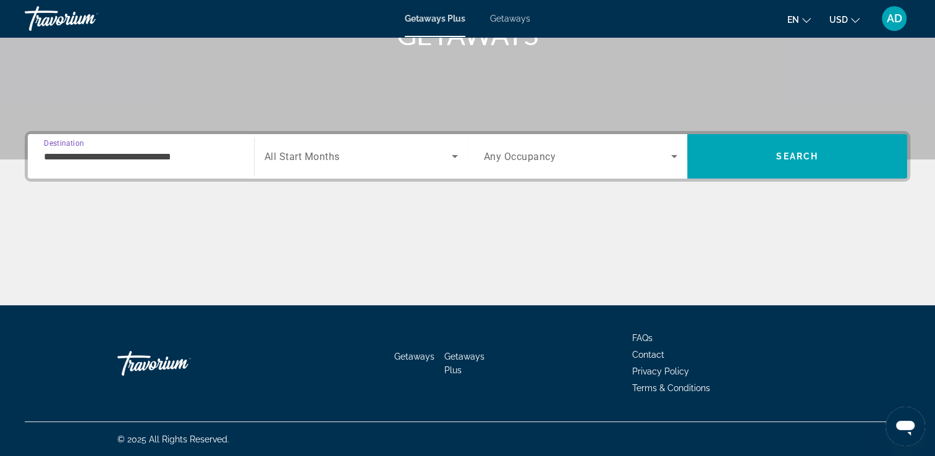
click at [381, 156] on span "Search widget" at bounding box center [358, 156] width 187 height 15
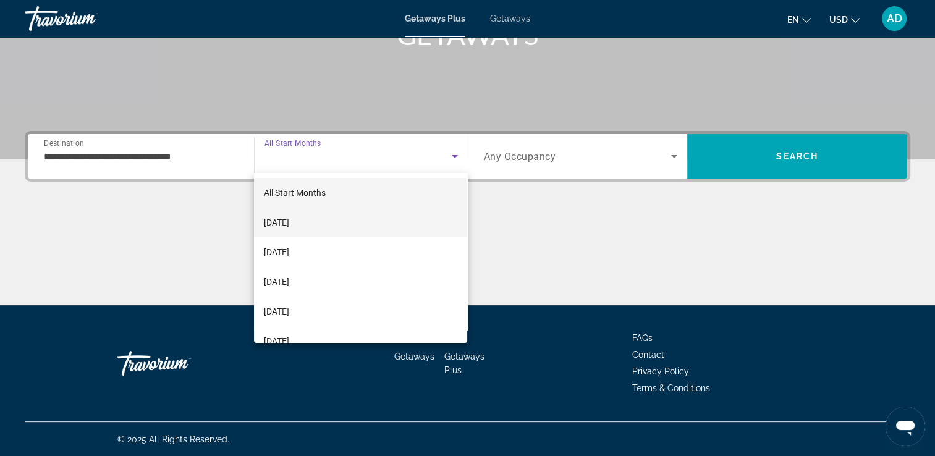
click at [289, 224] on span "[DATE]" at bounding box center [276, 222] width 25 height 15
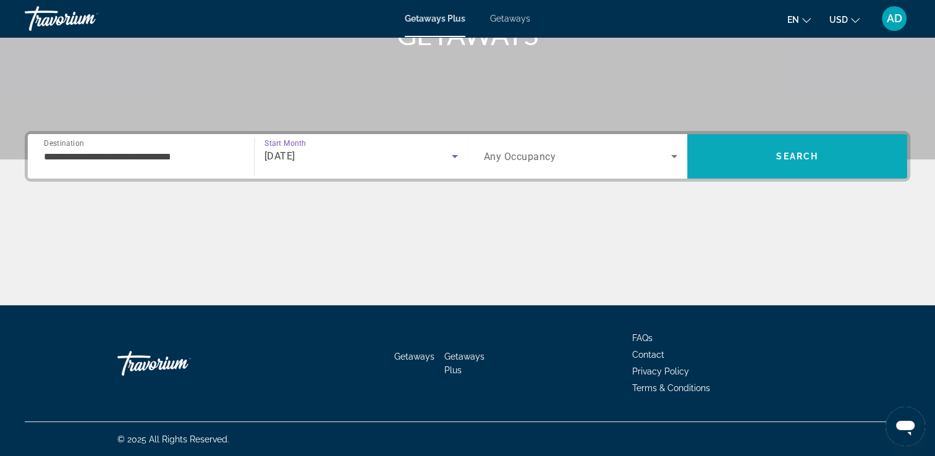
click at [819, 154] on span "Search" at bounding box center [797, 157] width 220 height 30
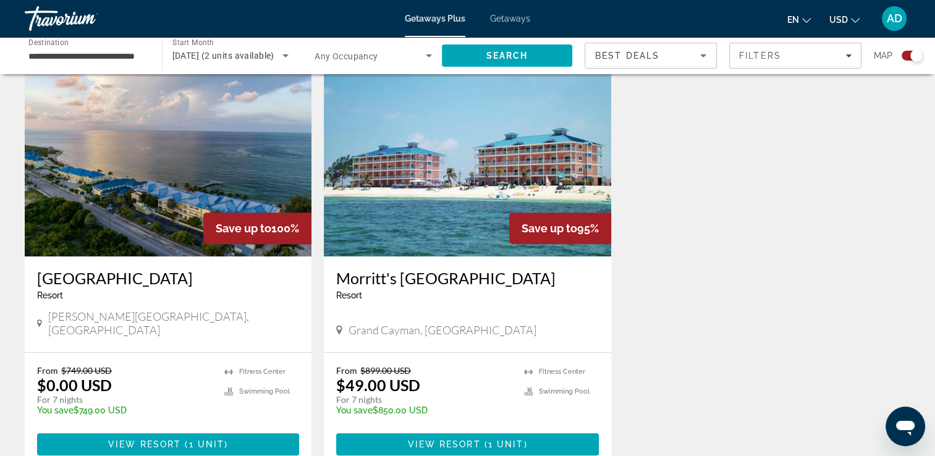
scroll to position [413, 0]
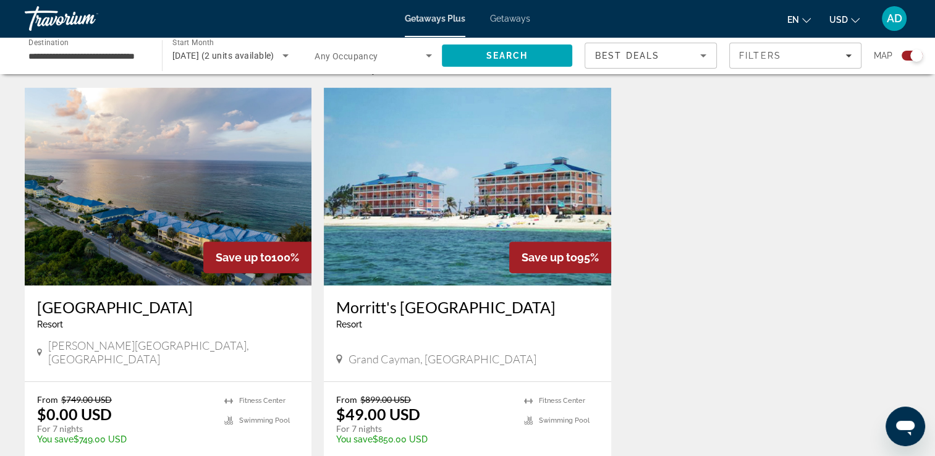
click at [459, 217] on img "Main content" at bounding box center [467, 187] width 287 height 198
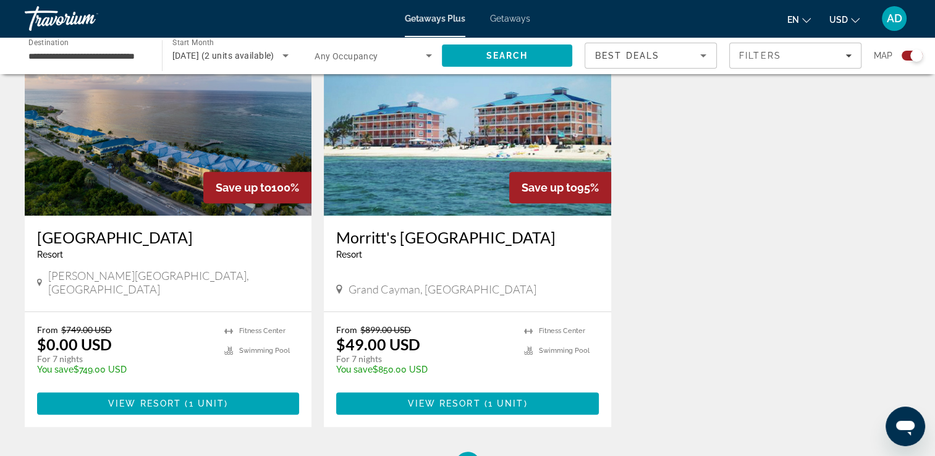
scroll to position [492, 0]
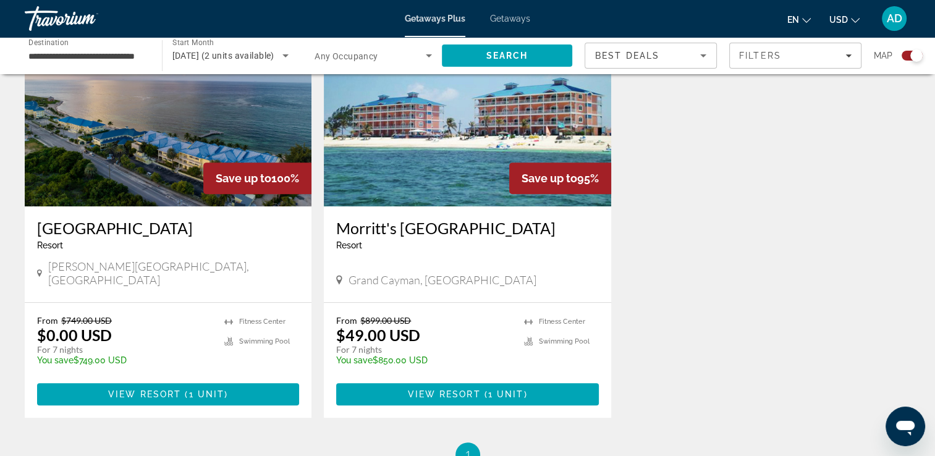
click at [170, 141] on img "Main content" at bounding box center [168, 108] width 287 height 198
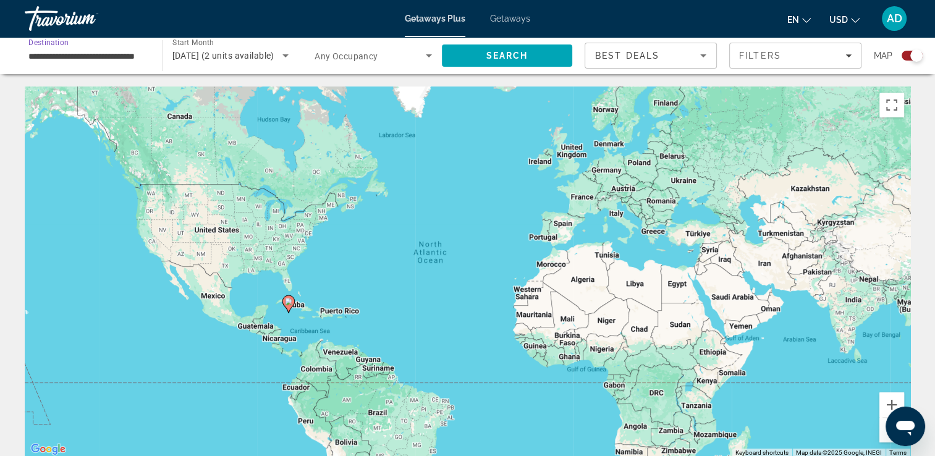
click at [90, 59] on input "**********" at bounding box center [86, 56] width 117 height 15
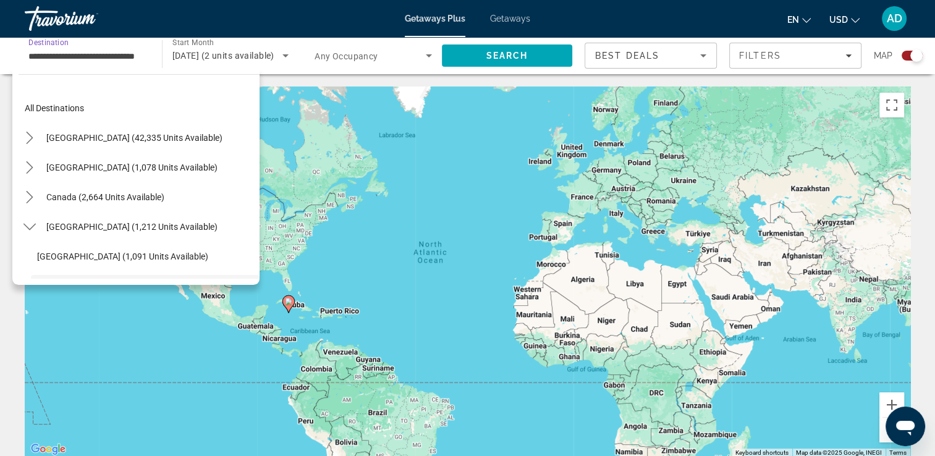
scroll to position [103, 0]
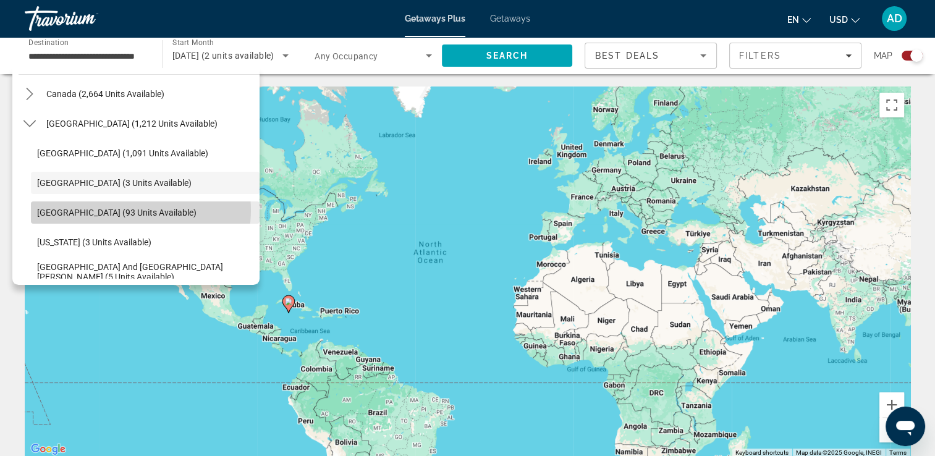
click at [132, 210] on span "[GEOGRAPHIC_DATA] (93 units available)" at bounding box center [116, 213] width 159 height 10
type input "**********"
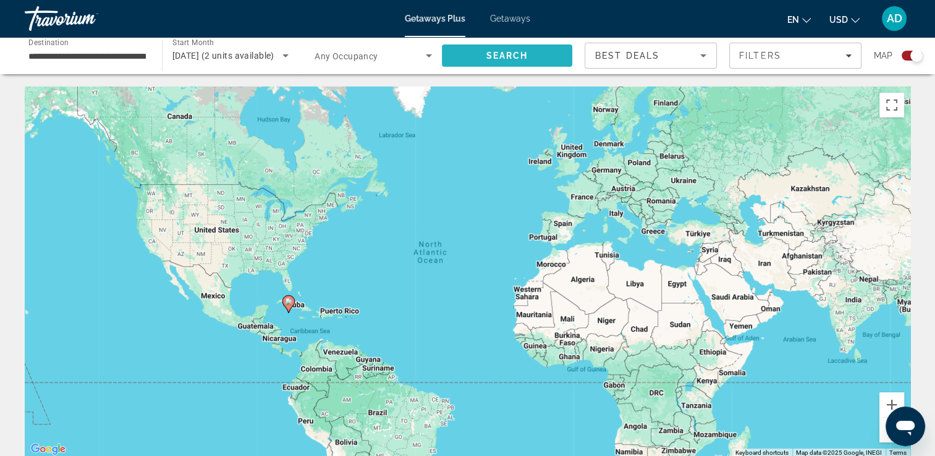
click at [517, 48] on span "Search" at bounding box center [507, 56] width 131 height 30
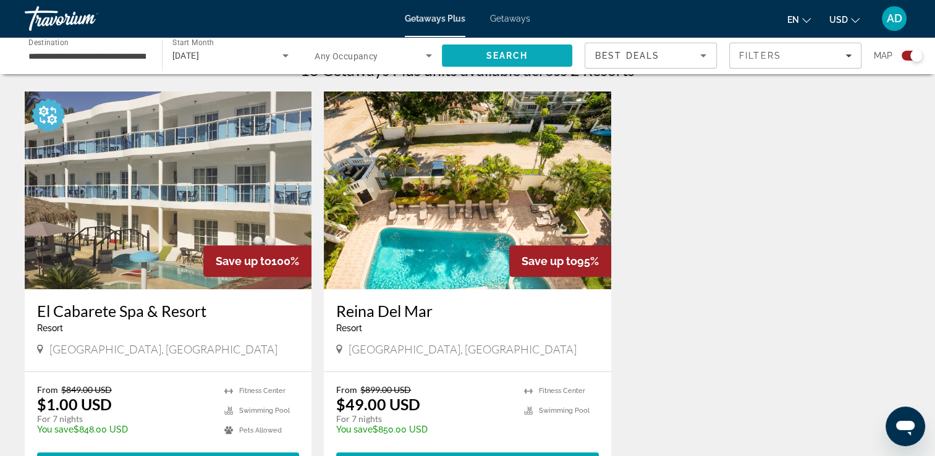
scroll to position [404, 0]
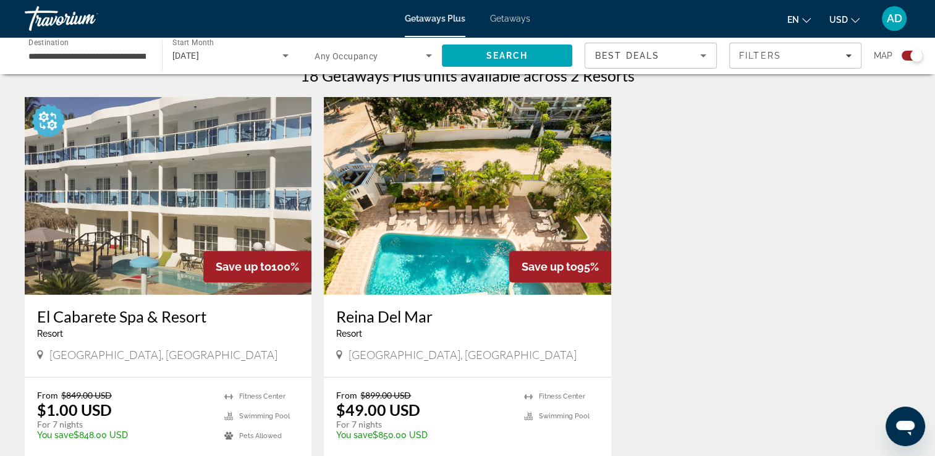
click at [471, 205] on img "Main content" at bounding box center [467, 196] width 287 height 198
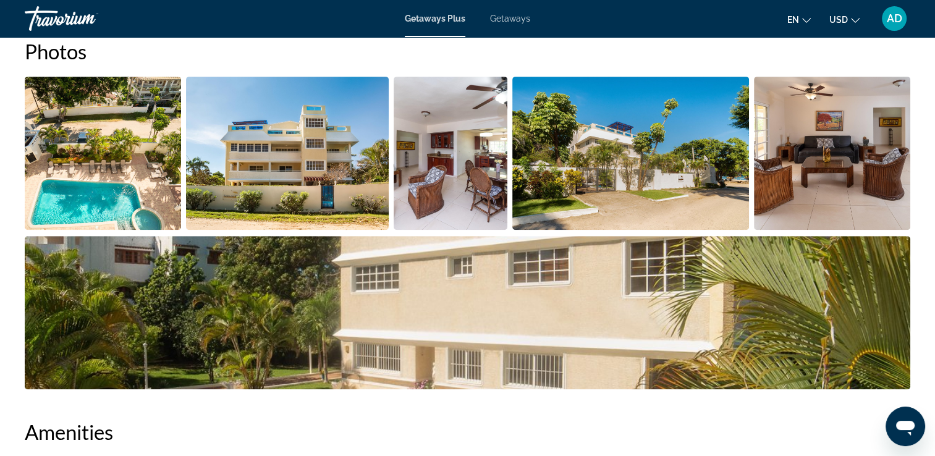
scroll to position [586, 0]
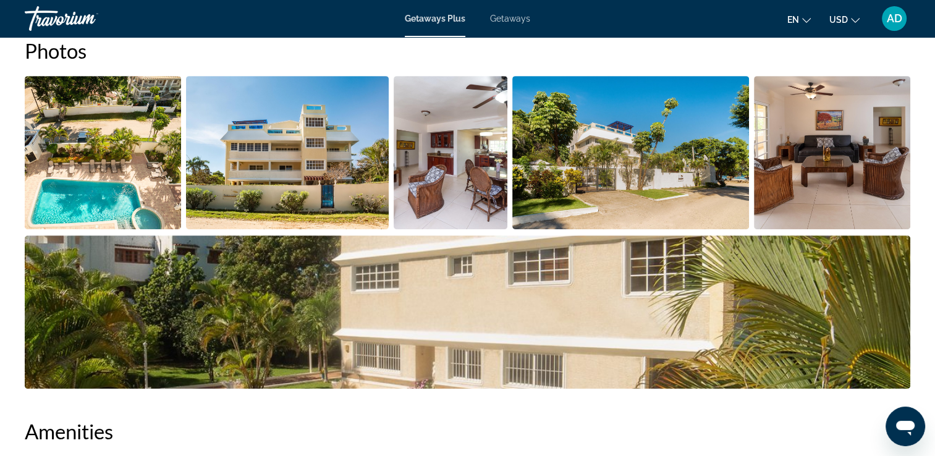
click at [445, 159] on img "Open full-screen image slider" at bounding box center [450, 152] width 113 height 153
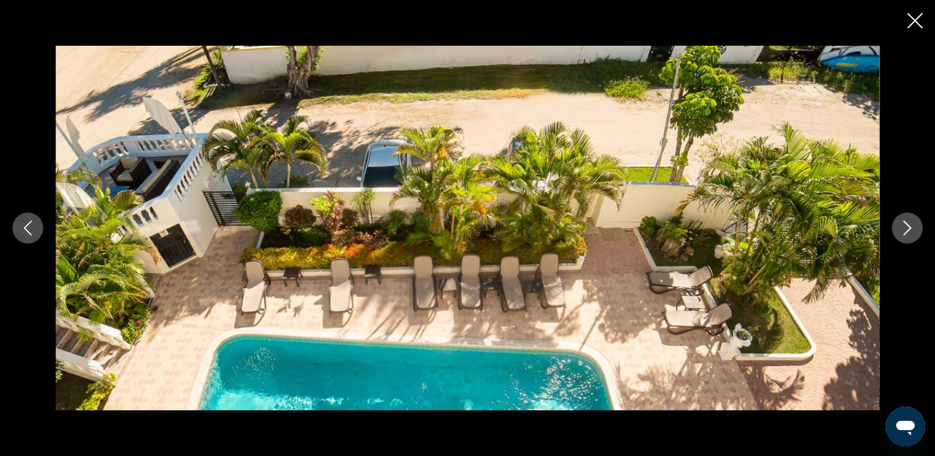
click at [911, 232] on icon "Next image" at bounding box center [907, 228] width 15 height 15
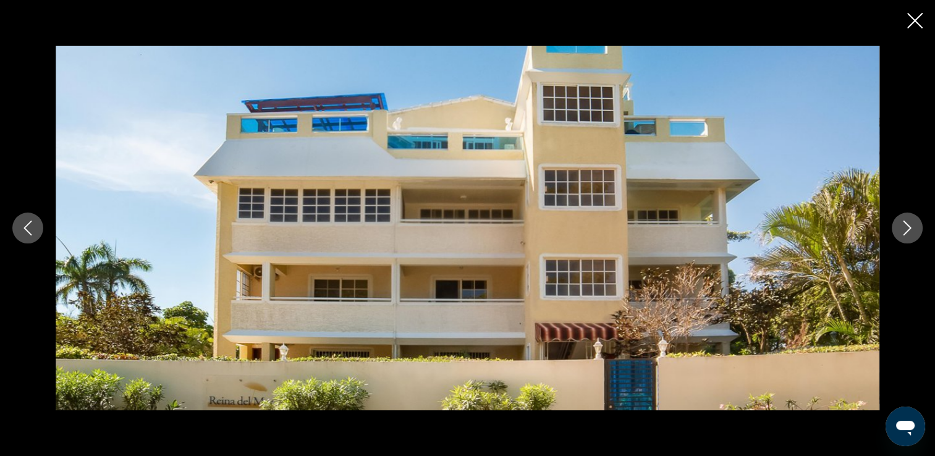
click at [905, 224] on icon "Next image" at bounding box center [908, 228] width 8 height 15
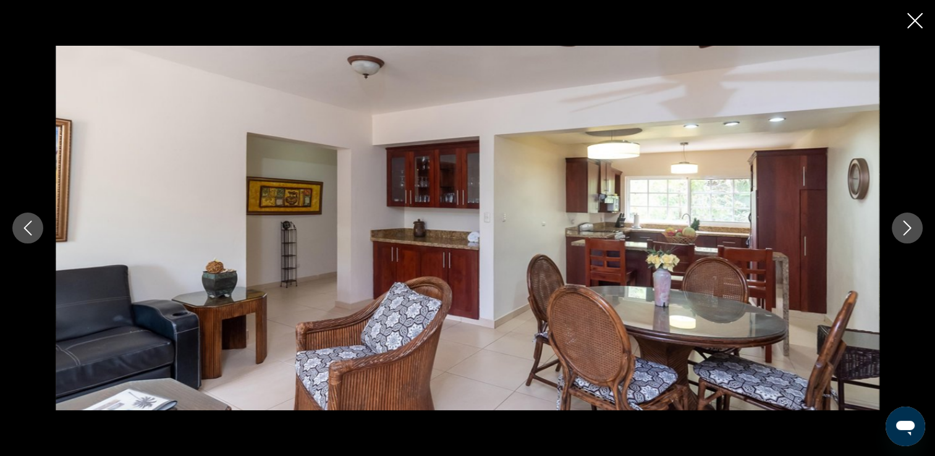
click at [894, 234] on button "Next image" at bounding box center [907, 228] width 31 height 31
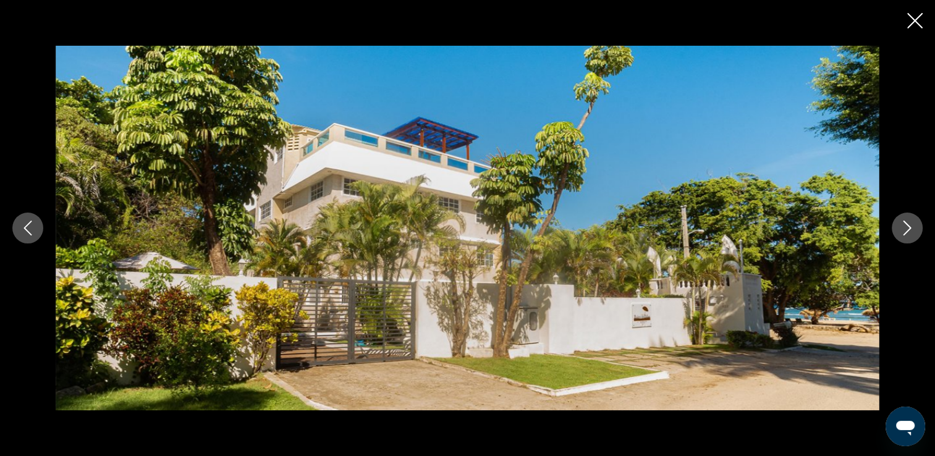
click at [903, 232] on icon "Next image" at bounding box center [907, 228] width 15 height 15
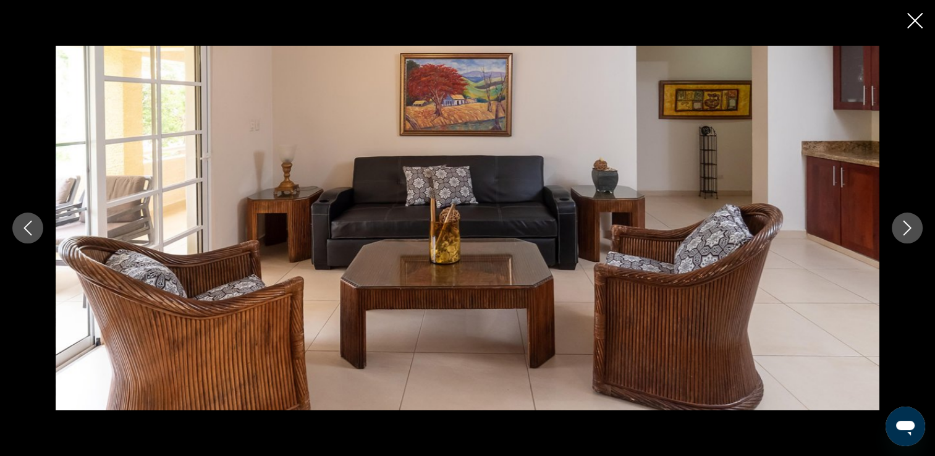
click at [901, 235] on button "Next image" at bounding box center [907, 228] width 31 height 31
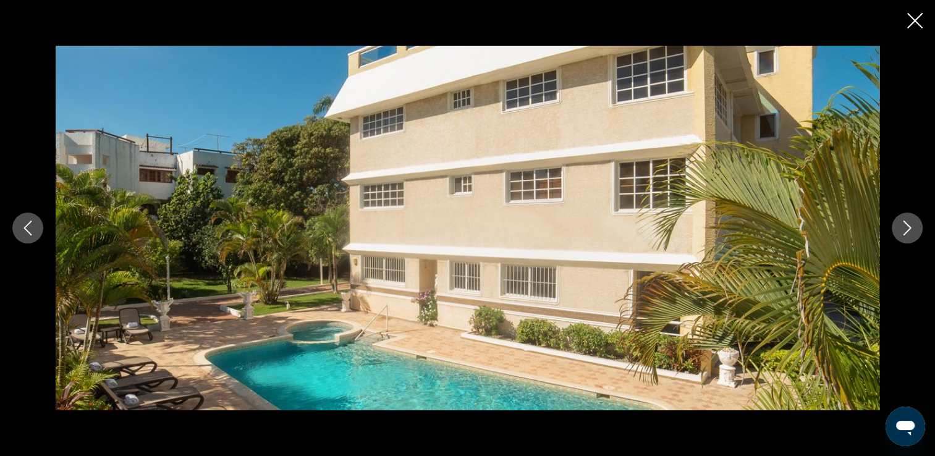
click at [905, 239] on button "Next image" at bounding box center [907, 228] width 31 height 31
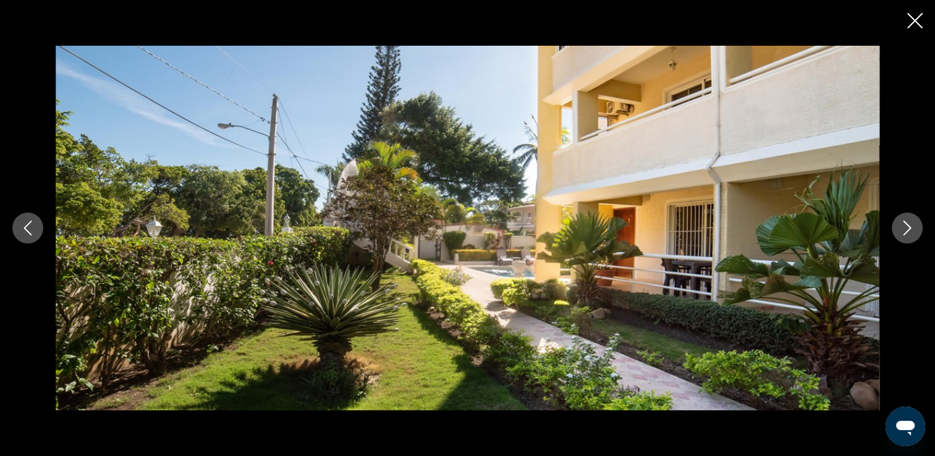
click at [902, 239] on button "Next image" at bounding box center [907, 228] width 31 height 31
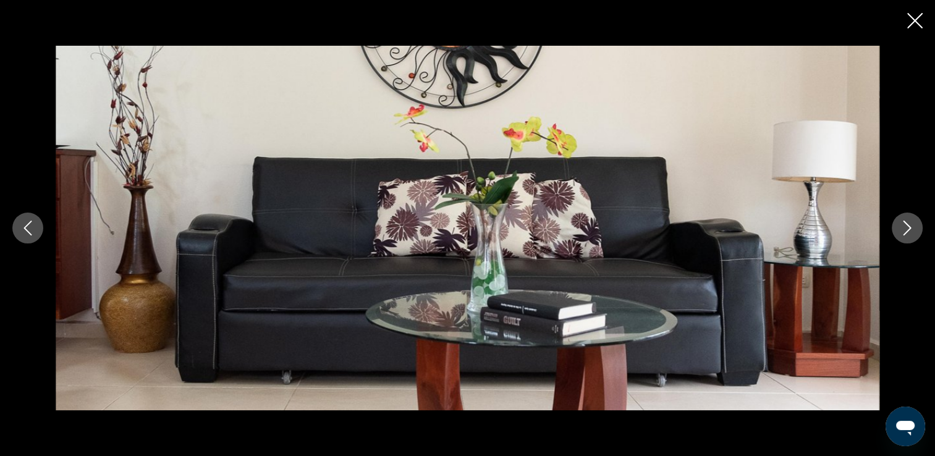
click at [907, 232] on icon "Next image" at bounding box center [908, 228] width 8 height 15
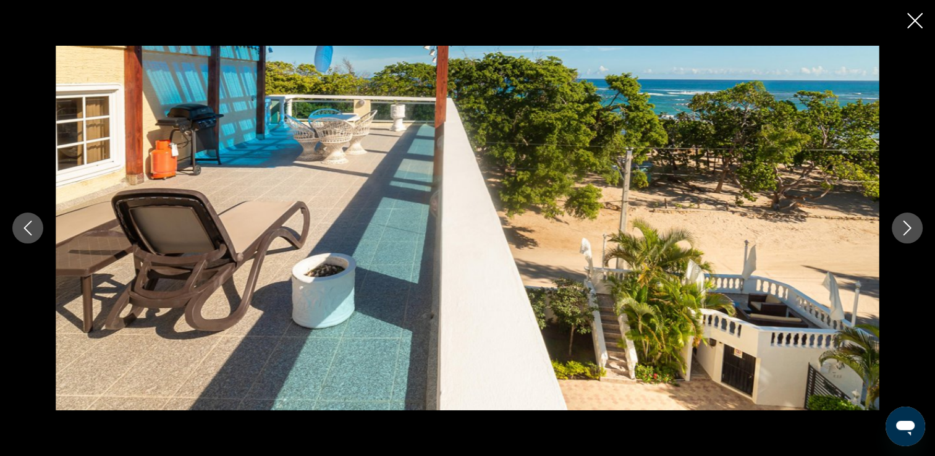
click at [900, 242] on div "prev next" at bounding box center [467, 228] width 935 height 365
click at [906, 228] on icon "Next image" at bounding box center [907, 228] width 15 height 15
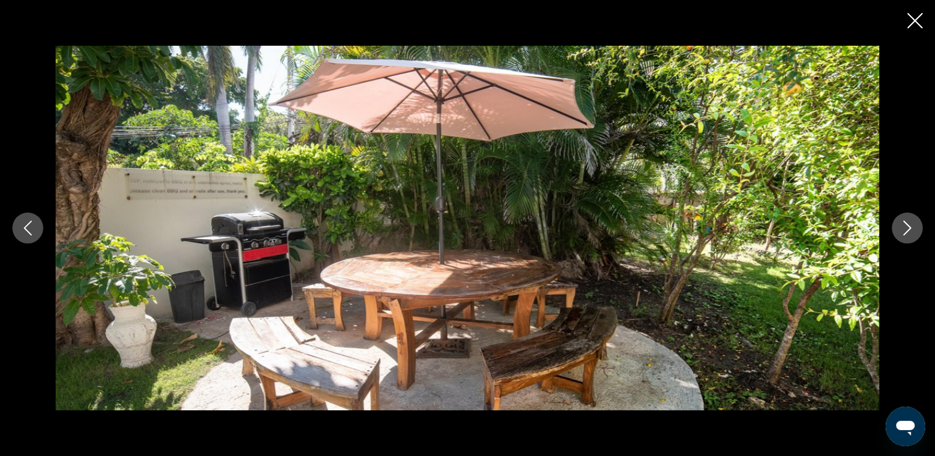
click at [898, 242] on div "prev next" at bounding box center [467, 228] width 935 height 365
click at [914, 229] on icon "Next image" at bounding box center [907, 228] width 15 height 15
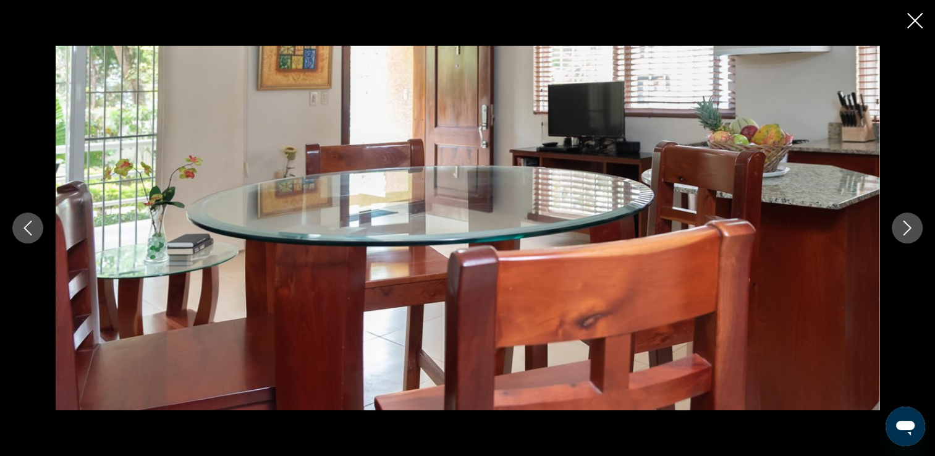
click at [908, 222] on icon "Next image" at bounding box center [907, 228] width 15 height 15
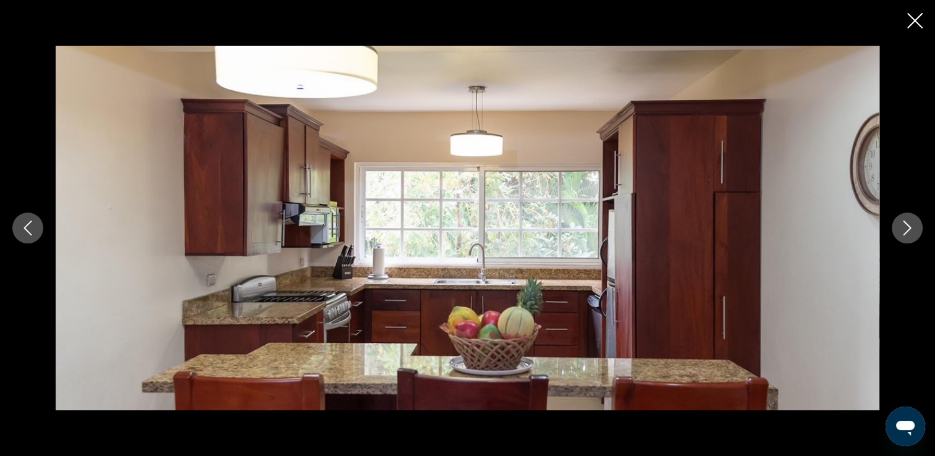
click at [897, 240] on div "prev next" at bounding box center [467, 228] width 935 height 365
click at [913, 225] on icon "Next image" at bounding box center [907, 228] width 15 height 15
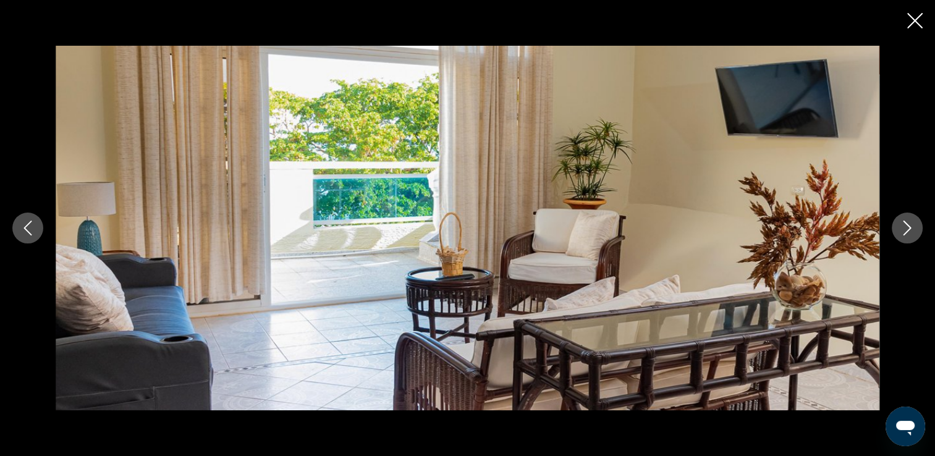
click at [905, 234] on icon "Next image" at bounding box center [908, 228] width 8 height 15
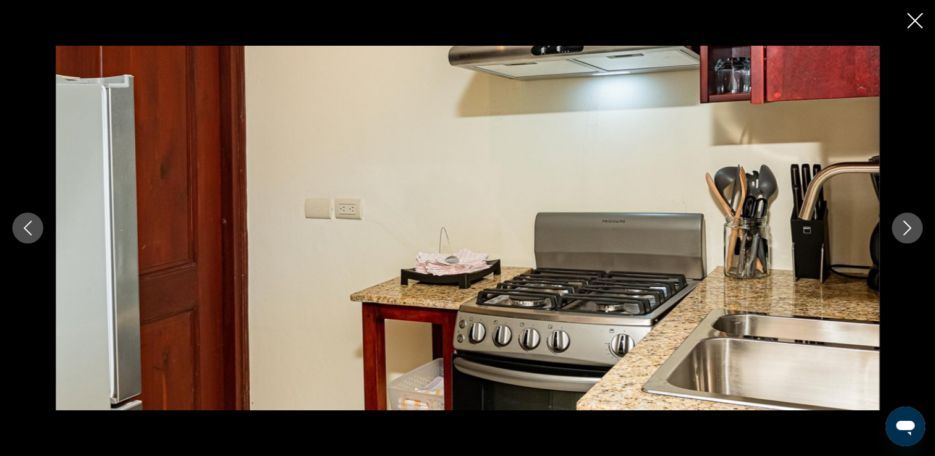
click at [914, 226] on icon "Next image" at bounding box center [907, 228] width 15 height 15
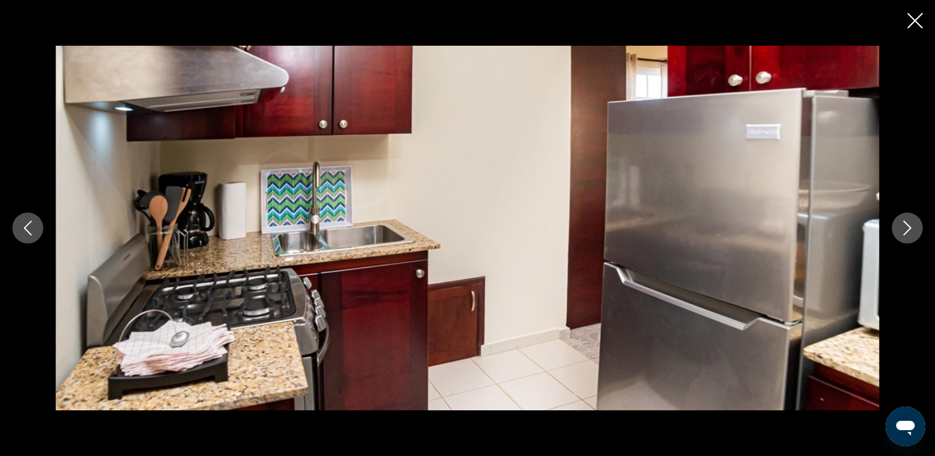
click at [908, 239] on button "Next image" at bounding box center [907, 228] width 31 height 31
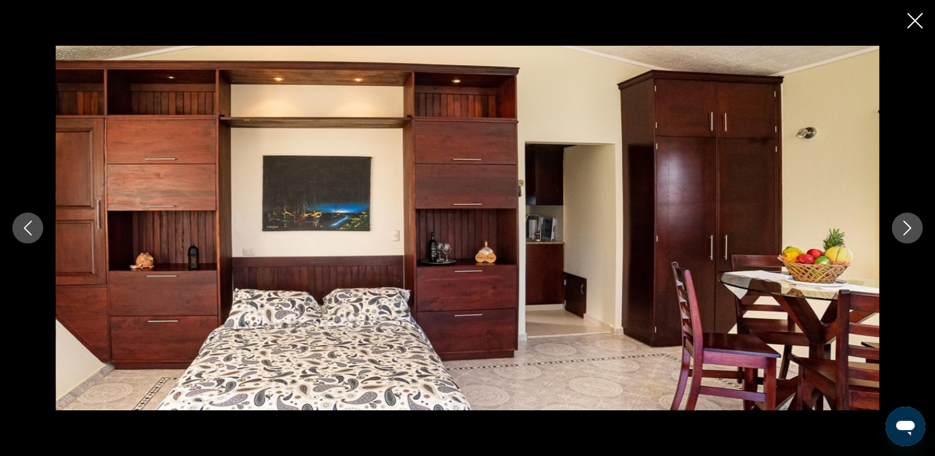
click at [908, 240] on button "Next image" at bounding box center [907, 228] width 31 height 31
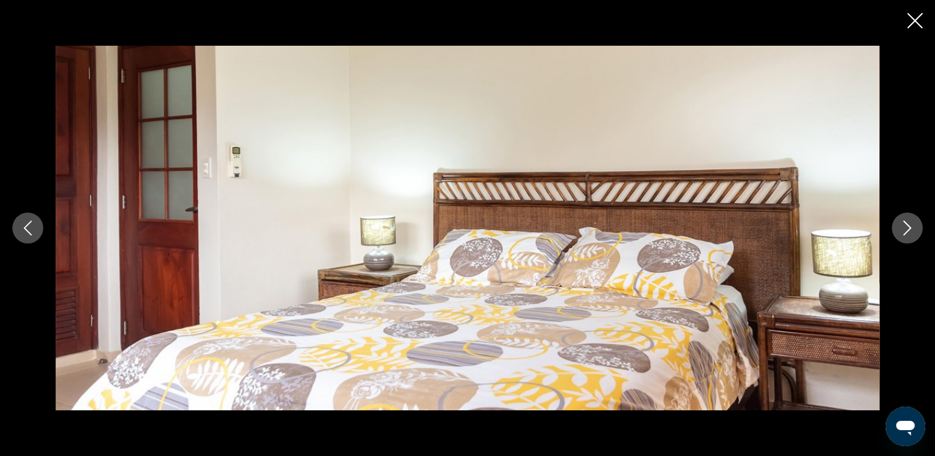
click at [908, 231] on icon "Next image" at bounding box center [907, 228] width 15 height 15
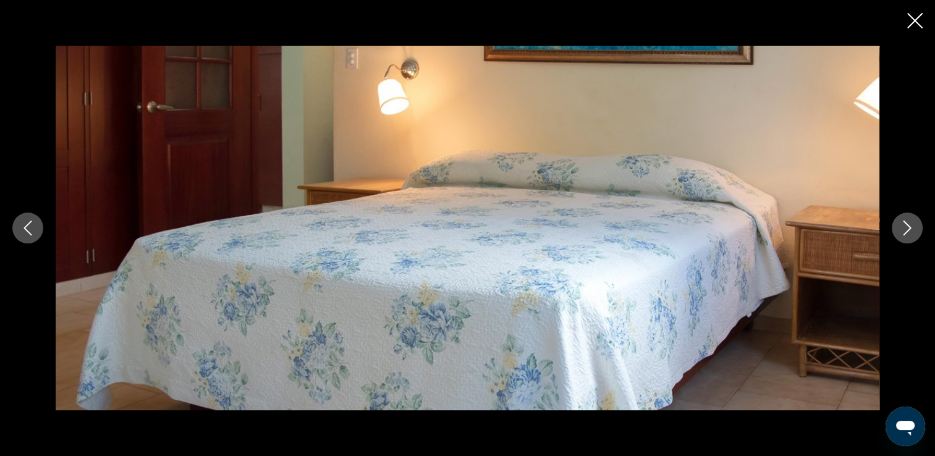
click at [918, 27] on icon "Close slideshow" at bounding box center [914, 20] width 15 height 15
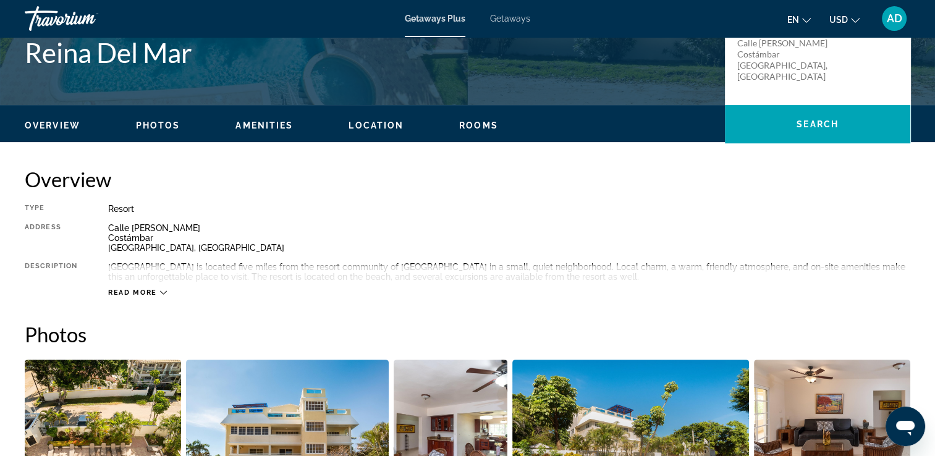
scroll to position [297, 0]
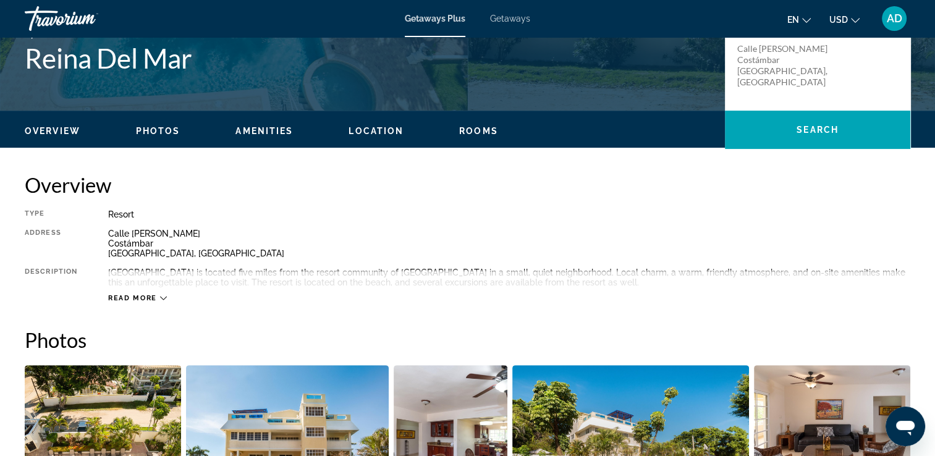
click at [130, 301] on span "Read more" at bounding box center [132, 298] width 49 height 8
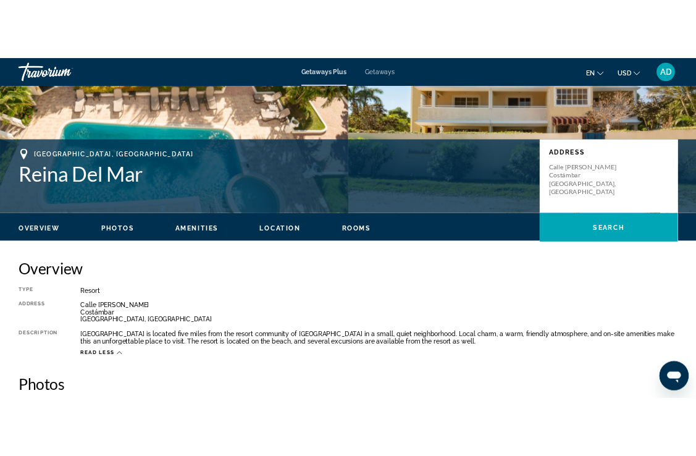
scroll to position [194, 0]
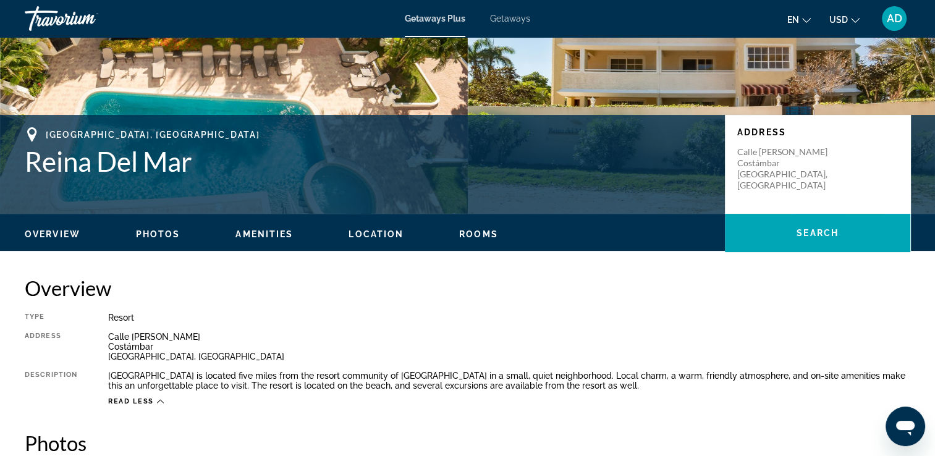
click at [273, 116] on div "[GEOGRAPHIC_DATA], [GEOGRAPHIC_DATA][PERSON_NAME] Address [GEOGRAPHIC_DATA][PER…" at bounding box center [467, 164] width 935 height 99
